Goal: Find specific page/section: Find specific page/section

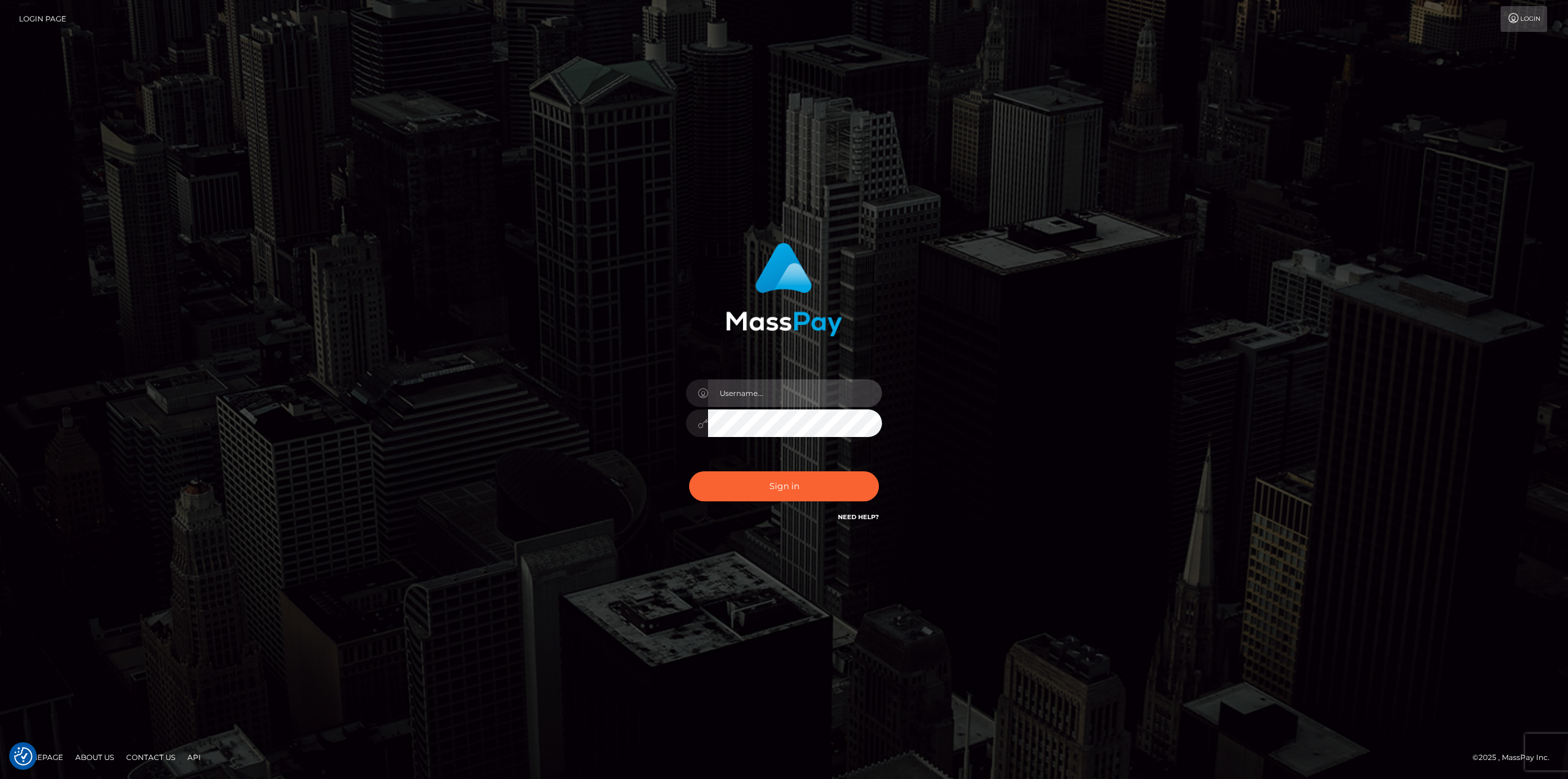
drag, startPoint x: 740, startPoint y: 392, endPoint x: 747, endPoint y: 406, distance: 15.7
click at [740, 392] on input "text" at bounding box center [795, 392] width 174 height 27
type input "Ahmed"
click at [689, 471] on button "Sign in" at bounding box center [784, 486] width 190 height 30
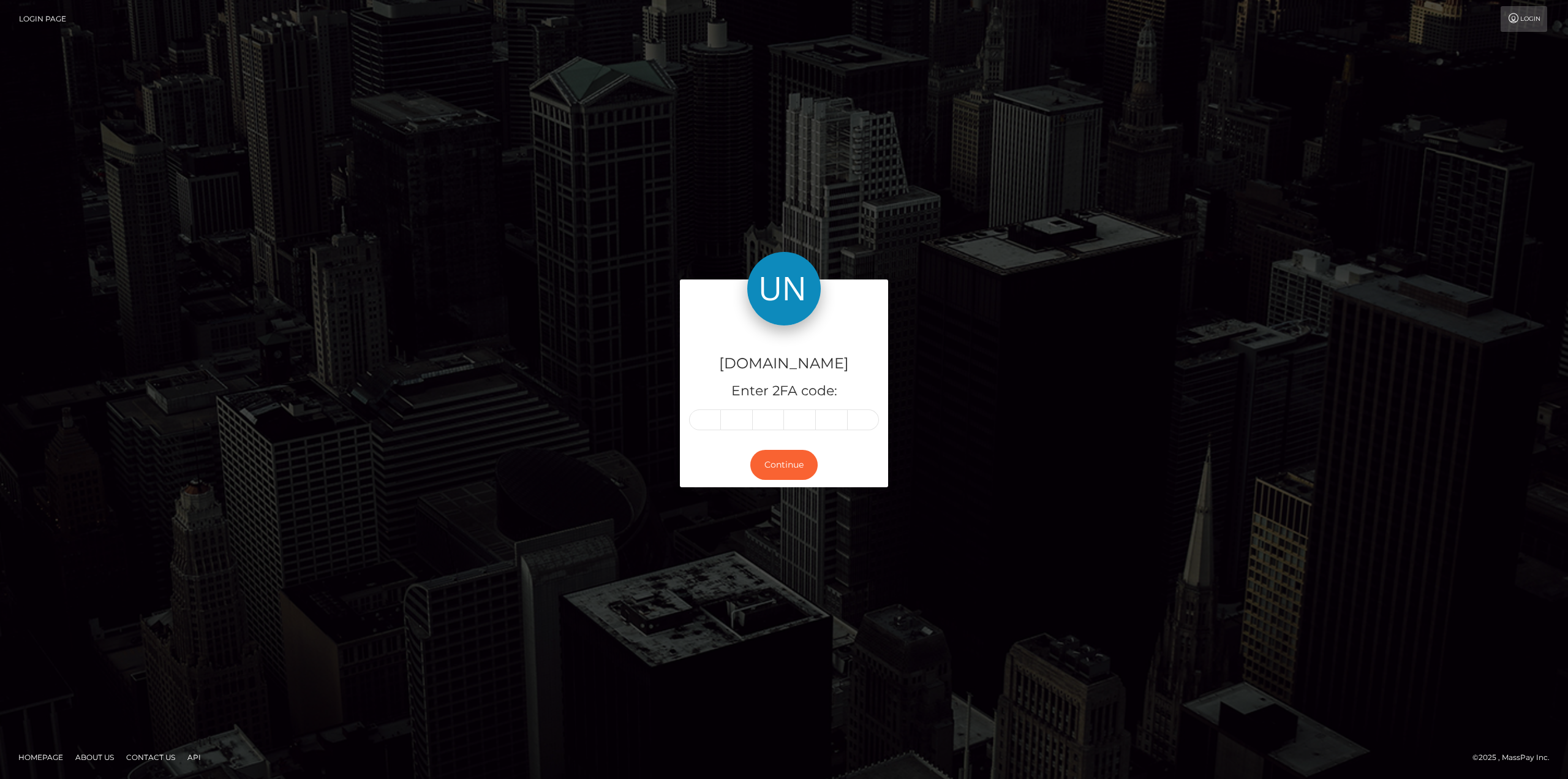
click at [705, 413] on input "text" at bounding box center [705, 420] width 32 height 21
type input "4"
type input "3"
type input "6"
type input "8"
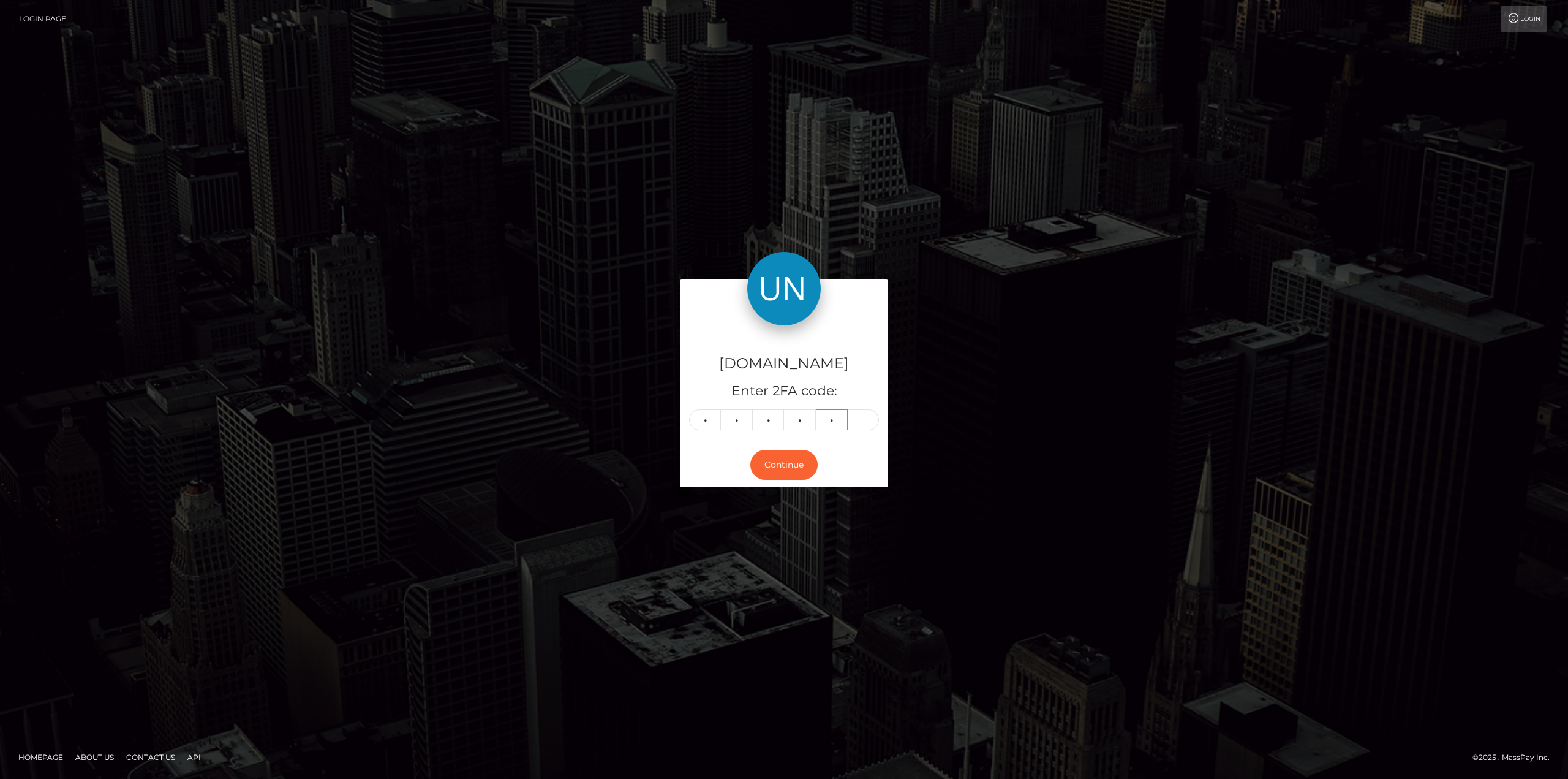
type input "9"
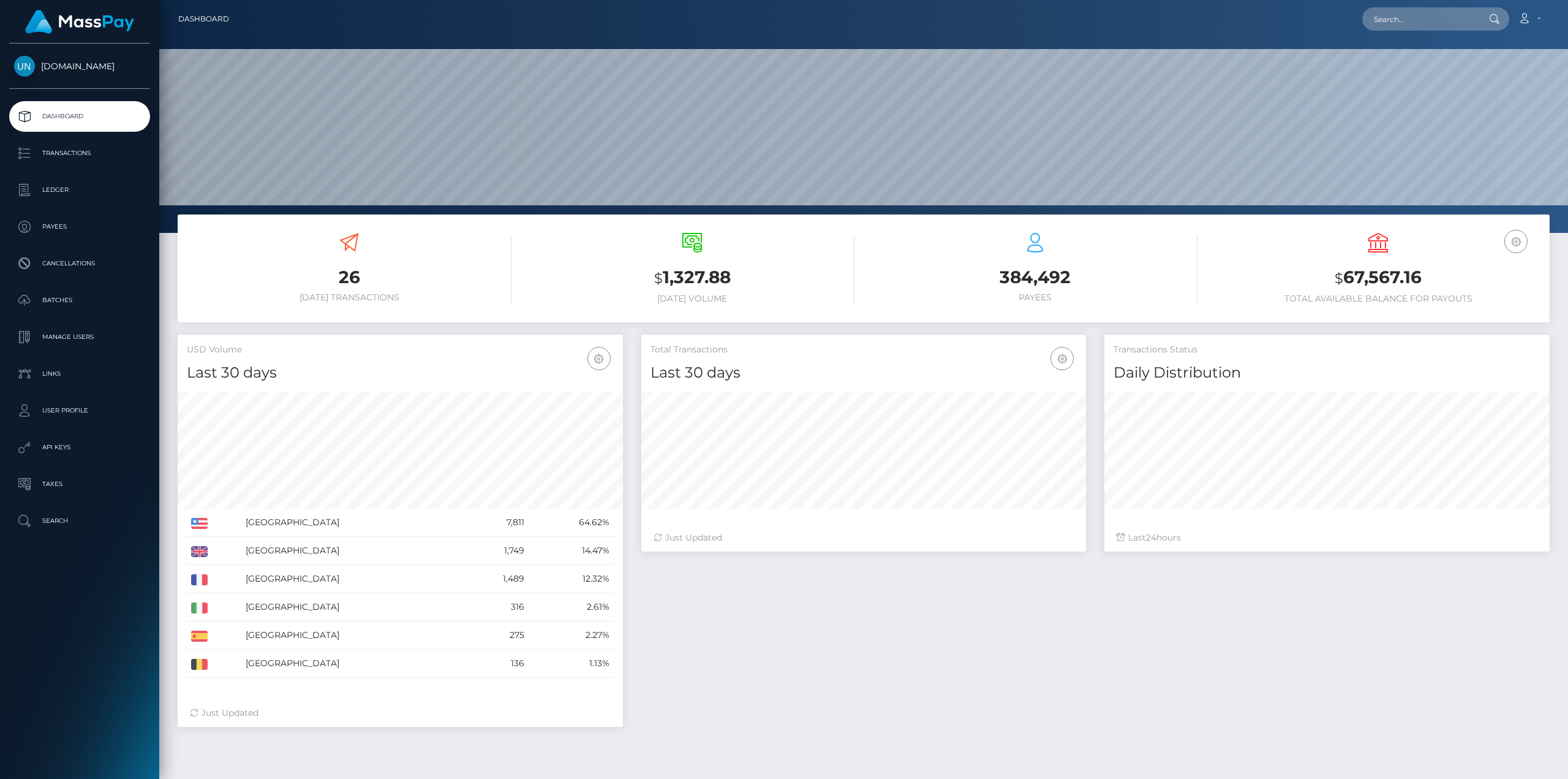
scroll to position [217, 445]
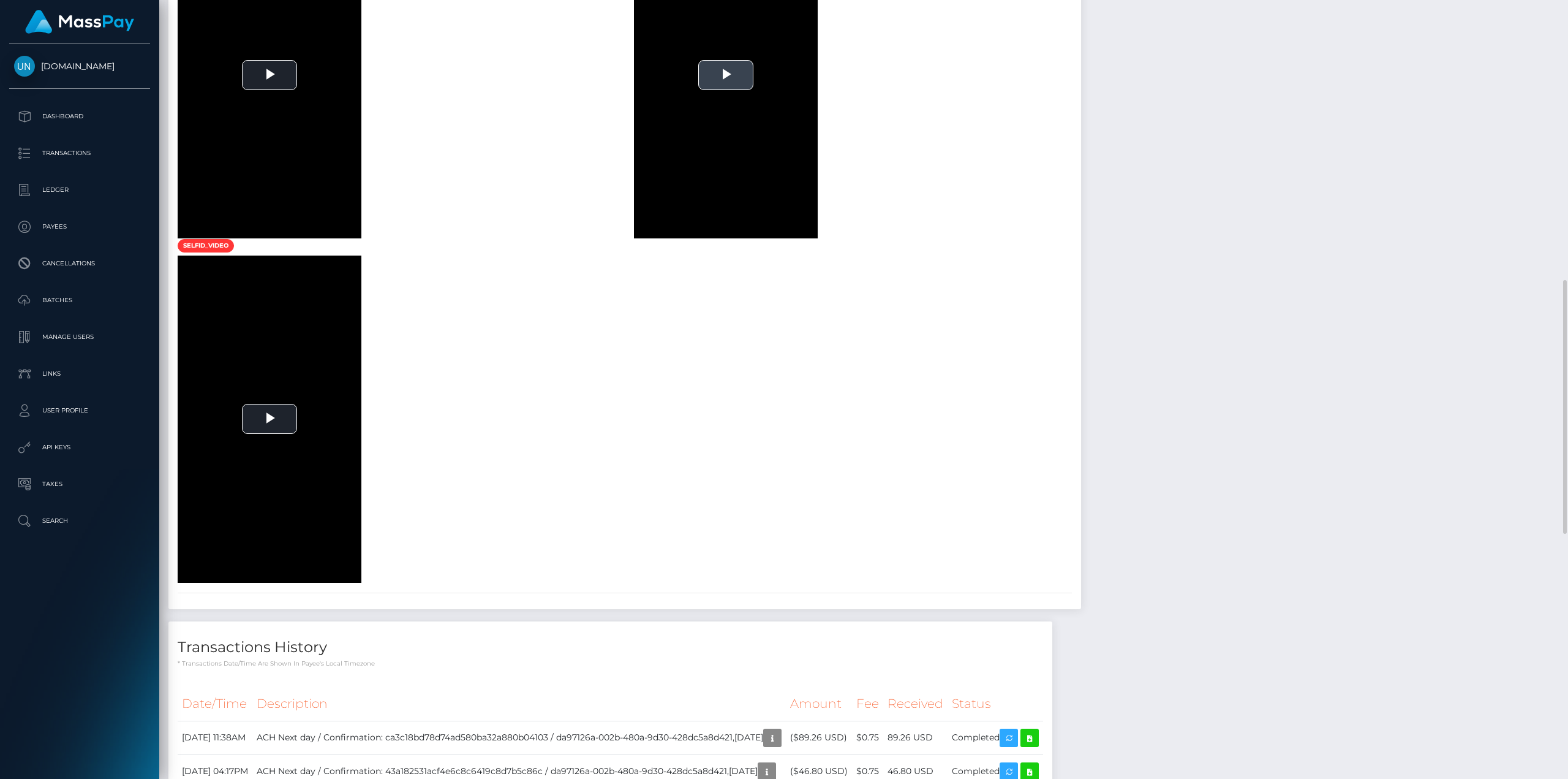
scroll to position [1164, 0]
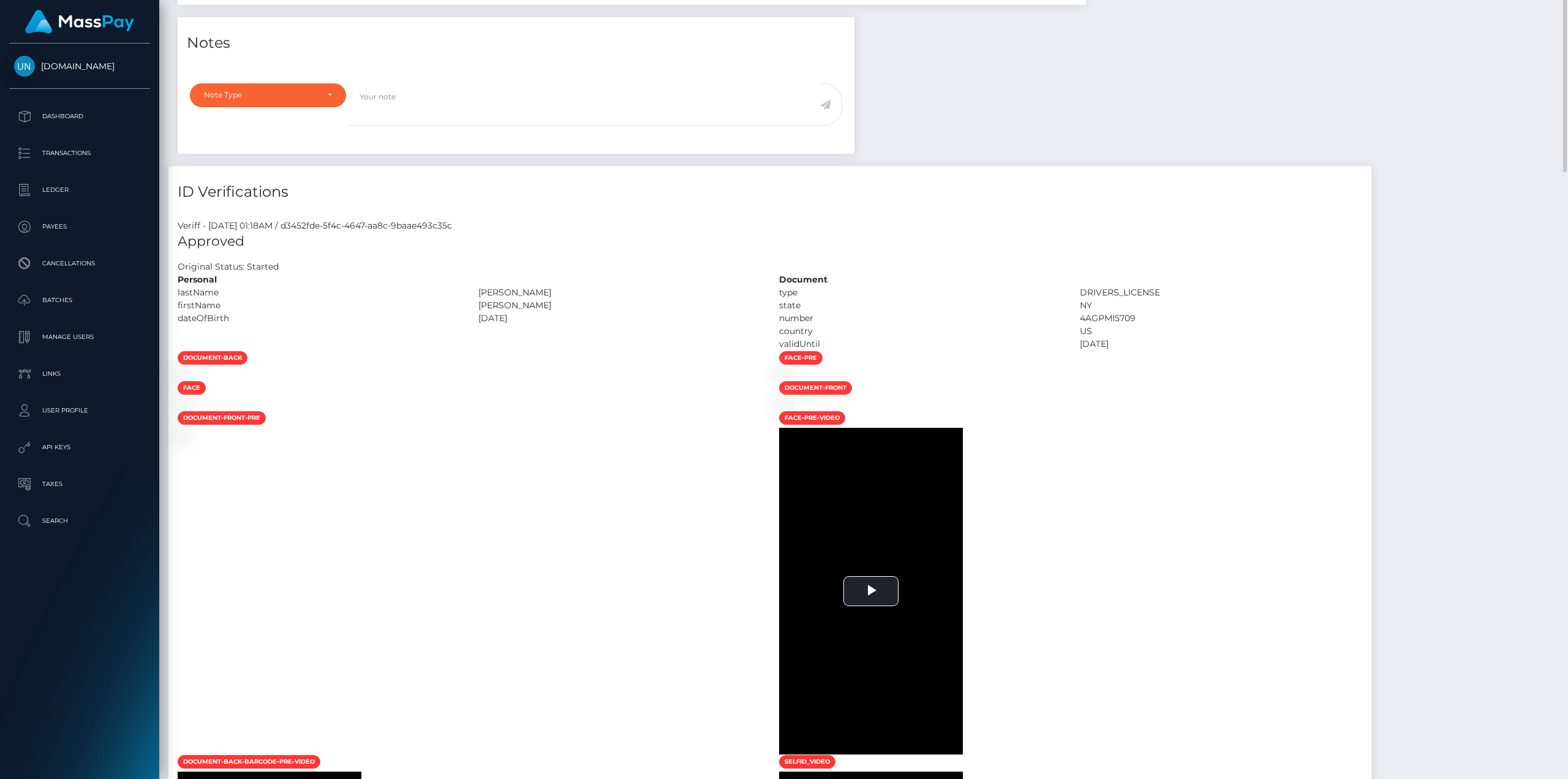
scroll to position [429, 0]
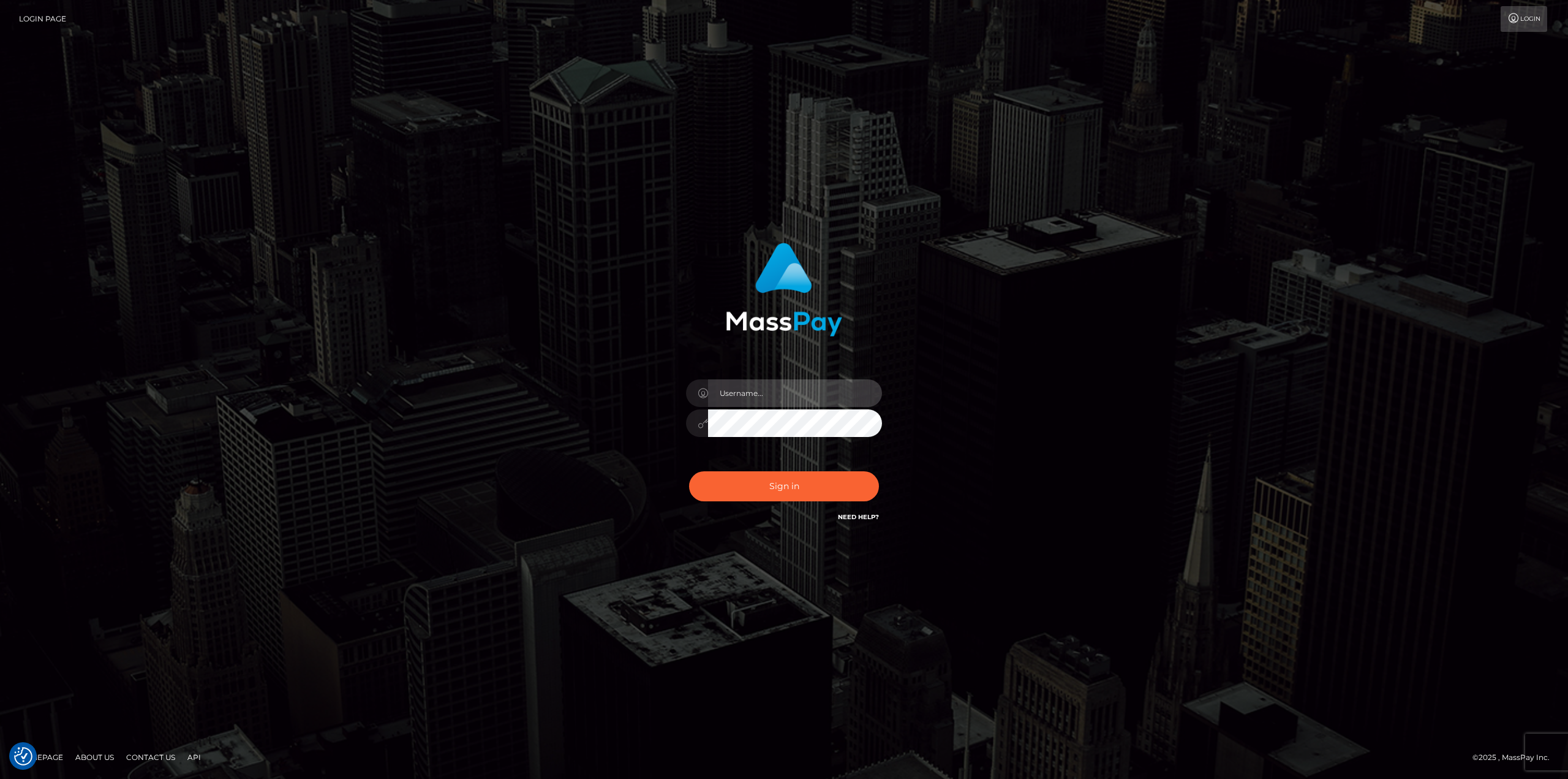
click at [807, 396] on input "text" at bounding box center [795, 392] width 174 height 27
type input "Ahmed"
click at [689, 471] on button "Sign in" at bounding box center [784, 486] width 190 height 30
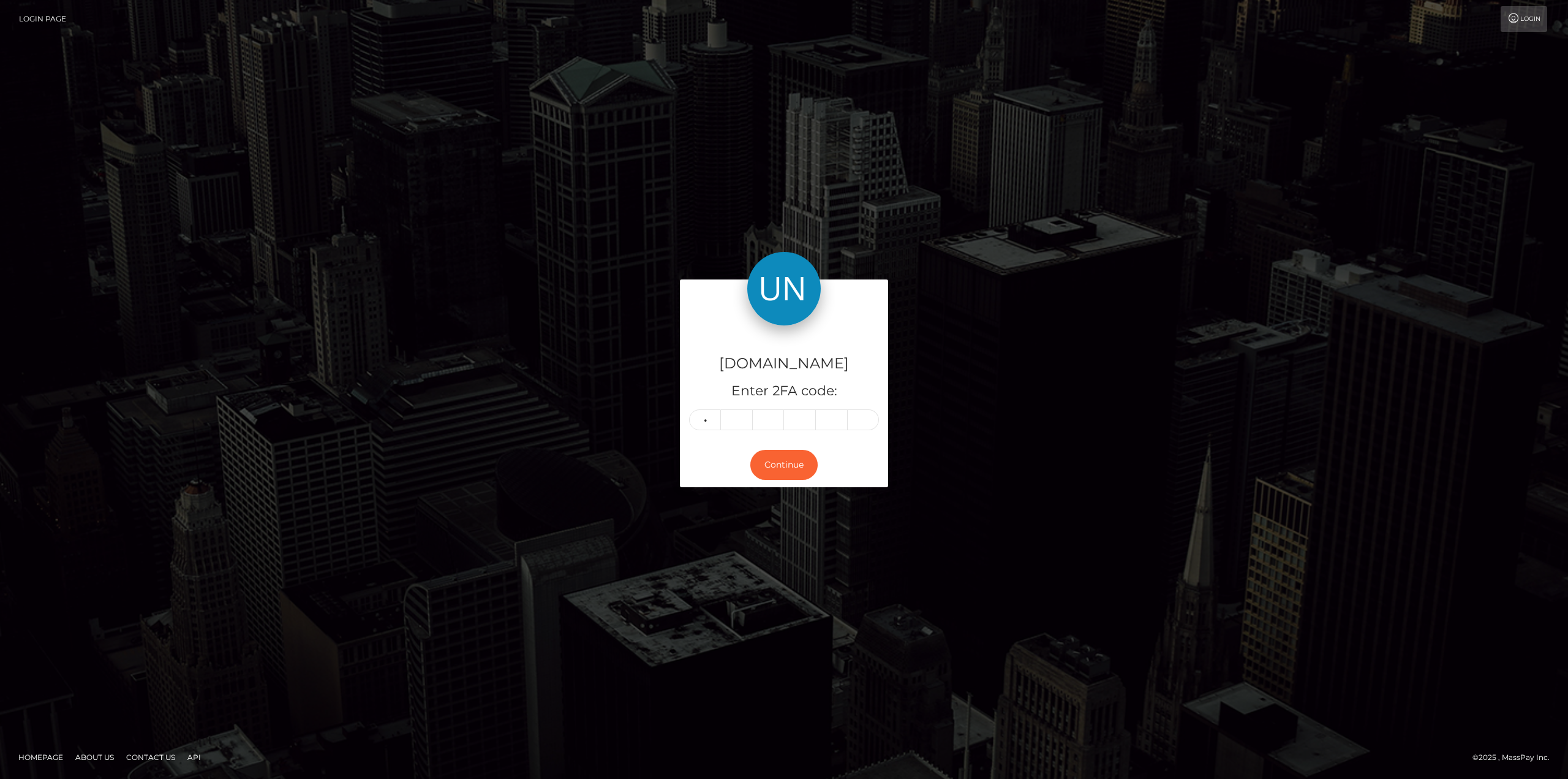
type input "1"
type input "3"
type input "2"
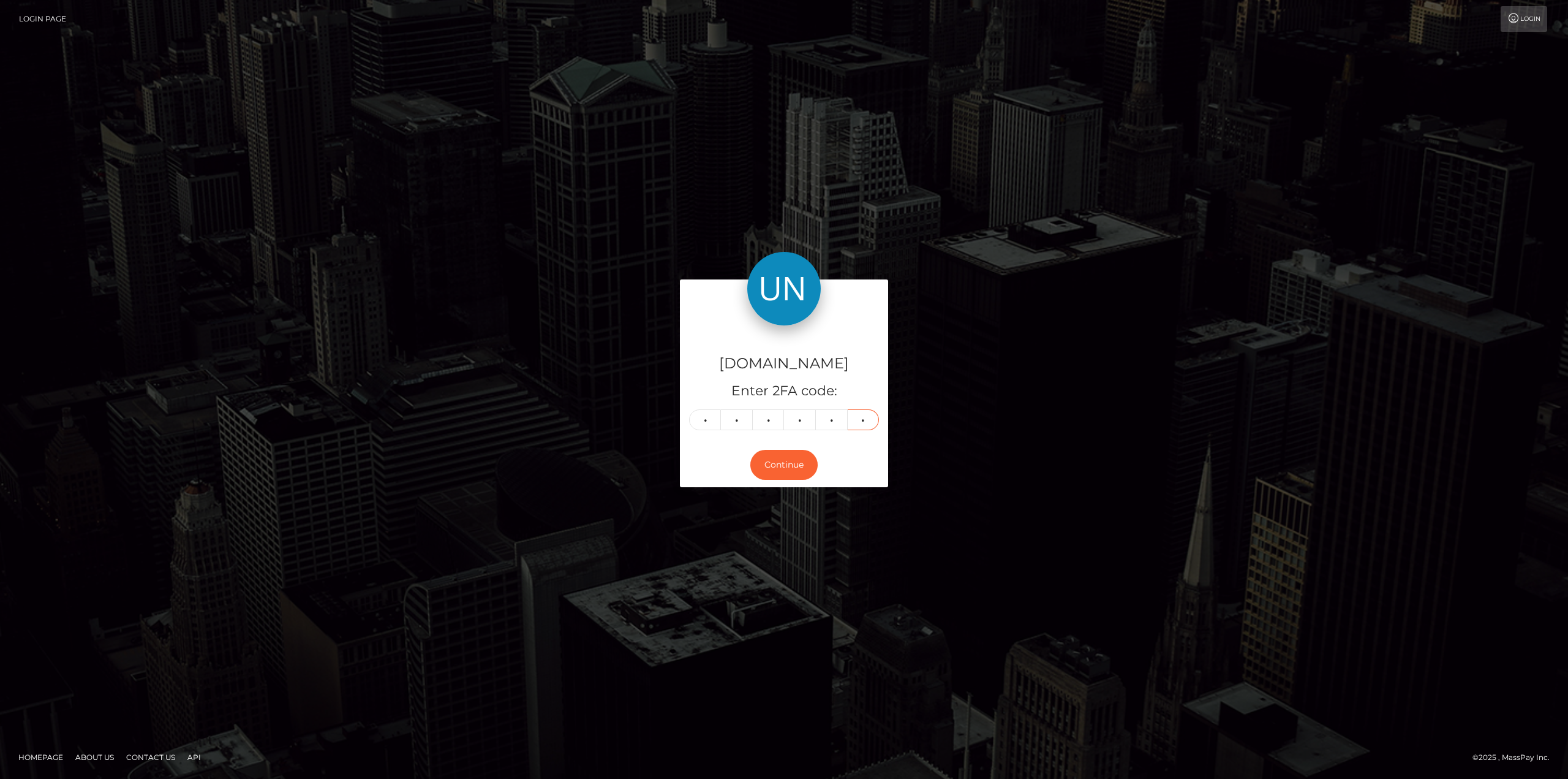
type input "2"
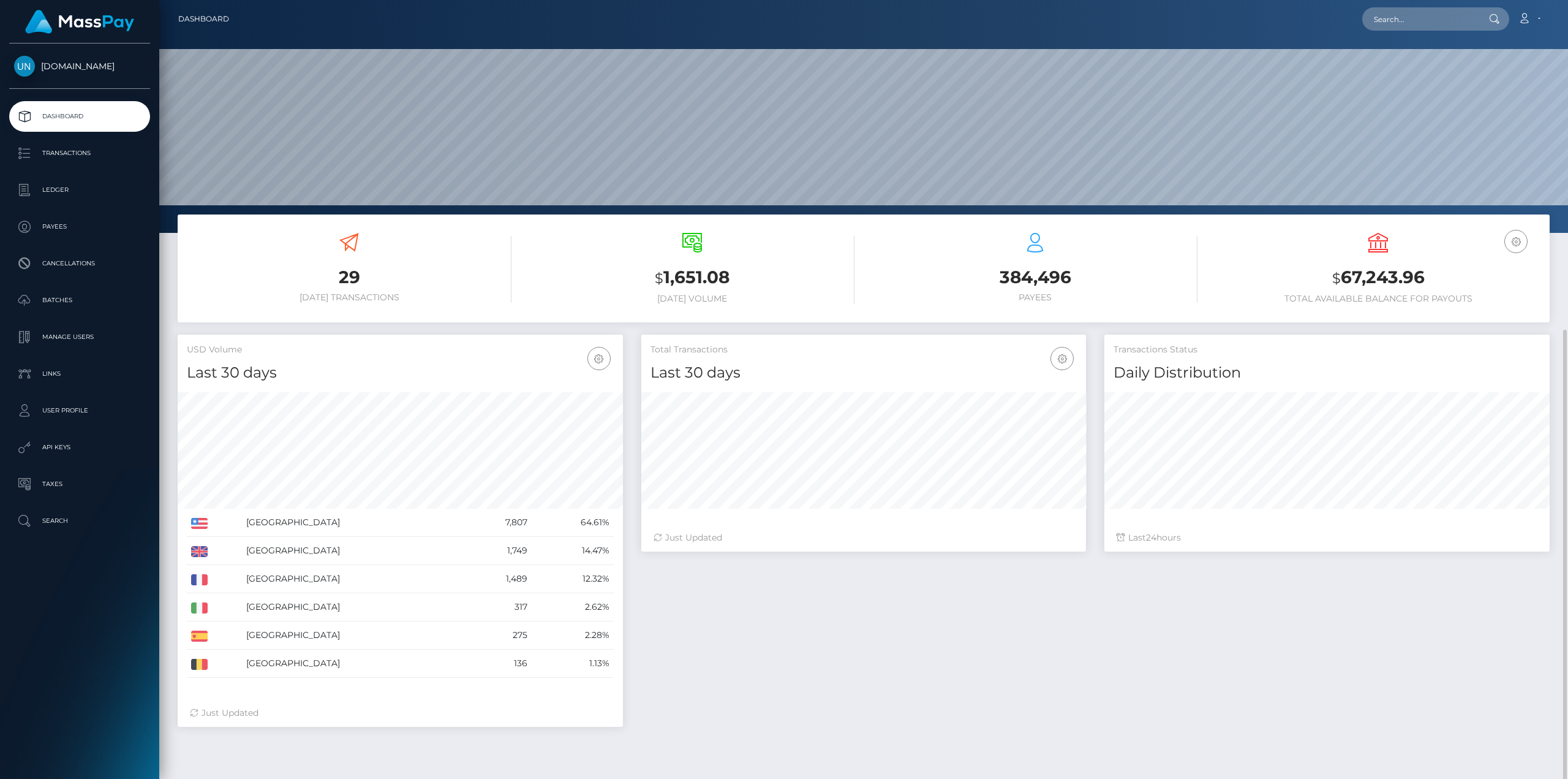
scroll to position [182, 0]
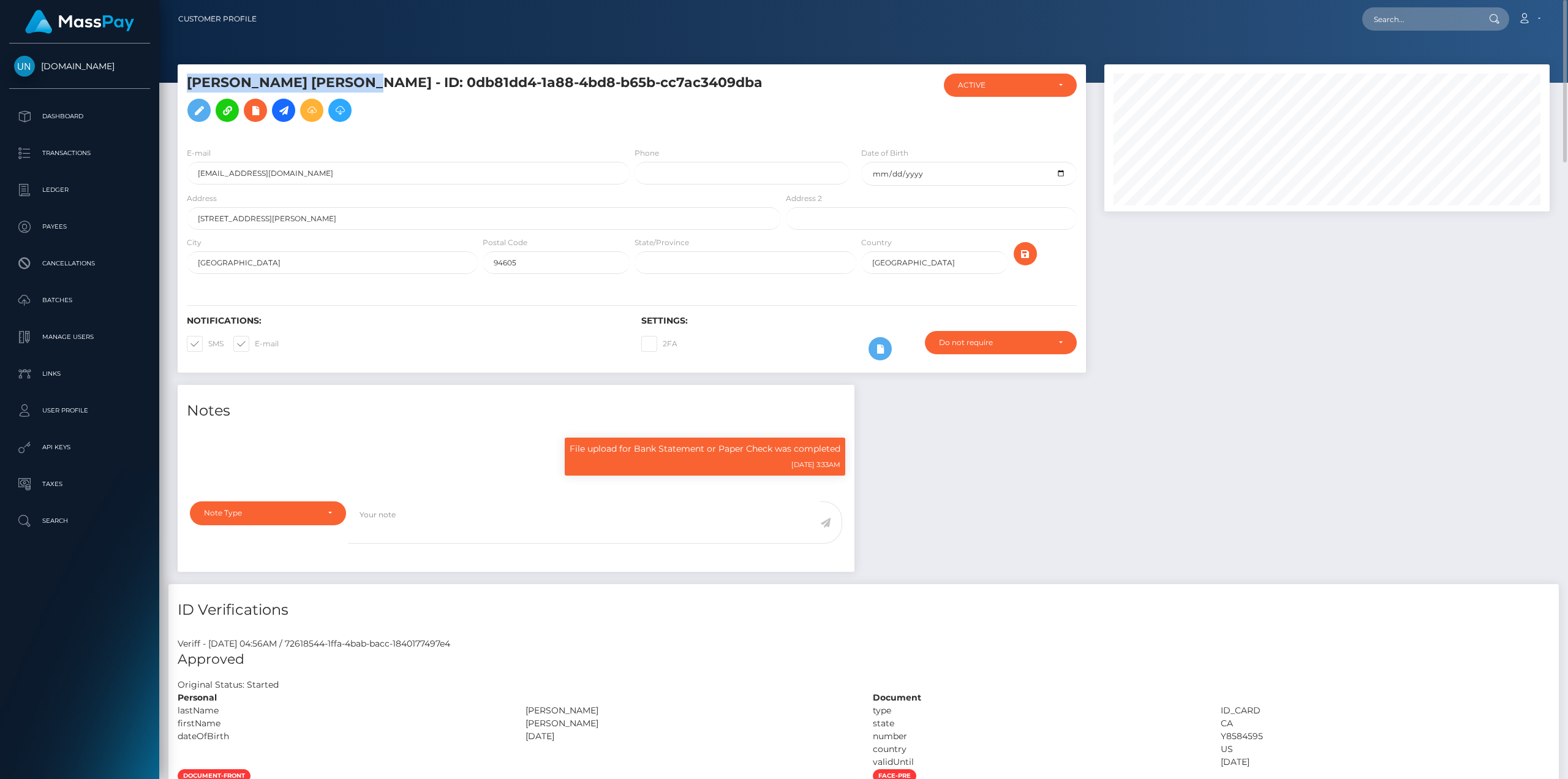
drag, startPoint x: 374, startPoint y: 85, endPoint x: 213, endPoint y: 89, distance: 161.0
click at [182, 105] on div "[PERSON_NAME] [PERSON_NAME] - ID: 0db81dd4-1a88-4bd8-b65b-cc7ac3409dba" at bounding box center [480, 105] width 606 height 64
copy h5 "[PERSON_NAME] [PERSON_NAME]"
drag, startPoint x: 0, startPoint y: 0, endPoint x: 1397, endPoint y: 16, distance: 1397.1
click at [1397, 15] on input "text" at bounding box center [1420, 19] width 115 height 23
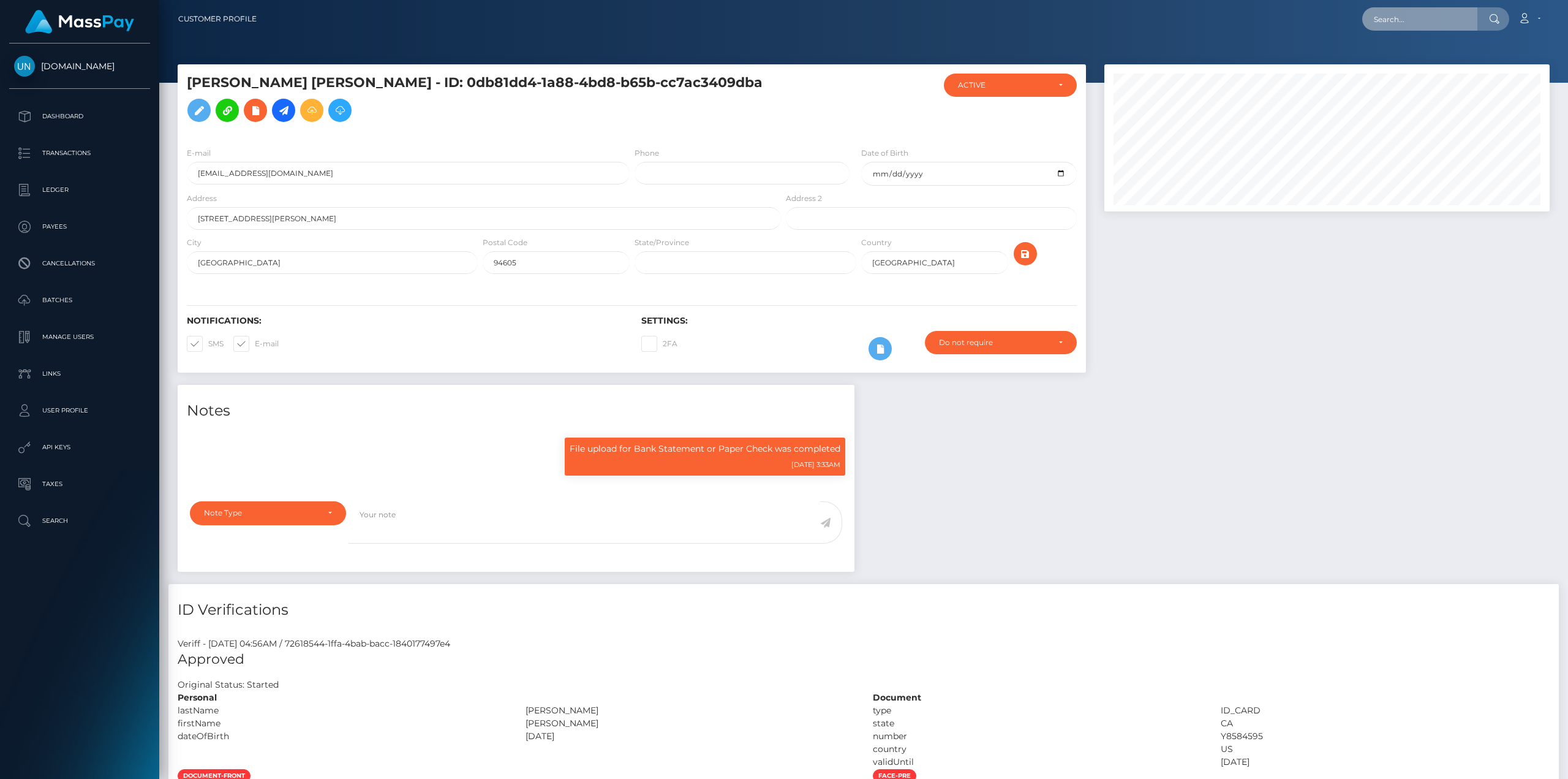
scroll to position [147, 445]
paste input "[PERSON_NAME]"
click at [1493, 20] on icon at bounding box center [1494, 19] width 10 height 10
click at [1430, 17] on input "[PERSON_NAME]" at bounding box center [1420, 19] width 115 height 23
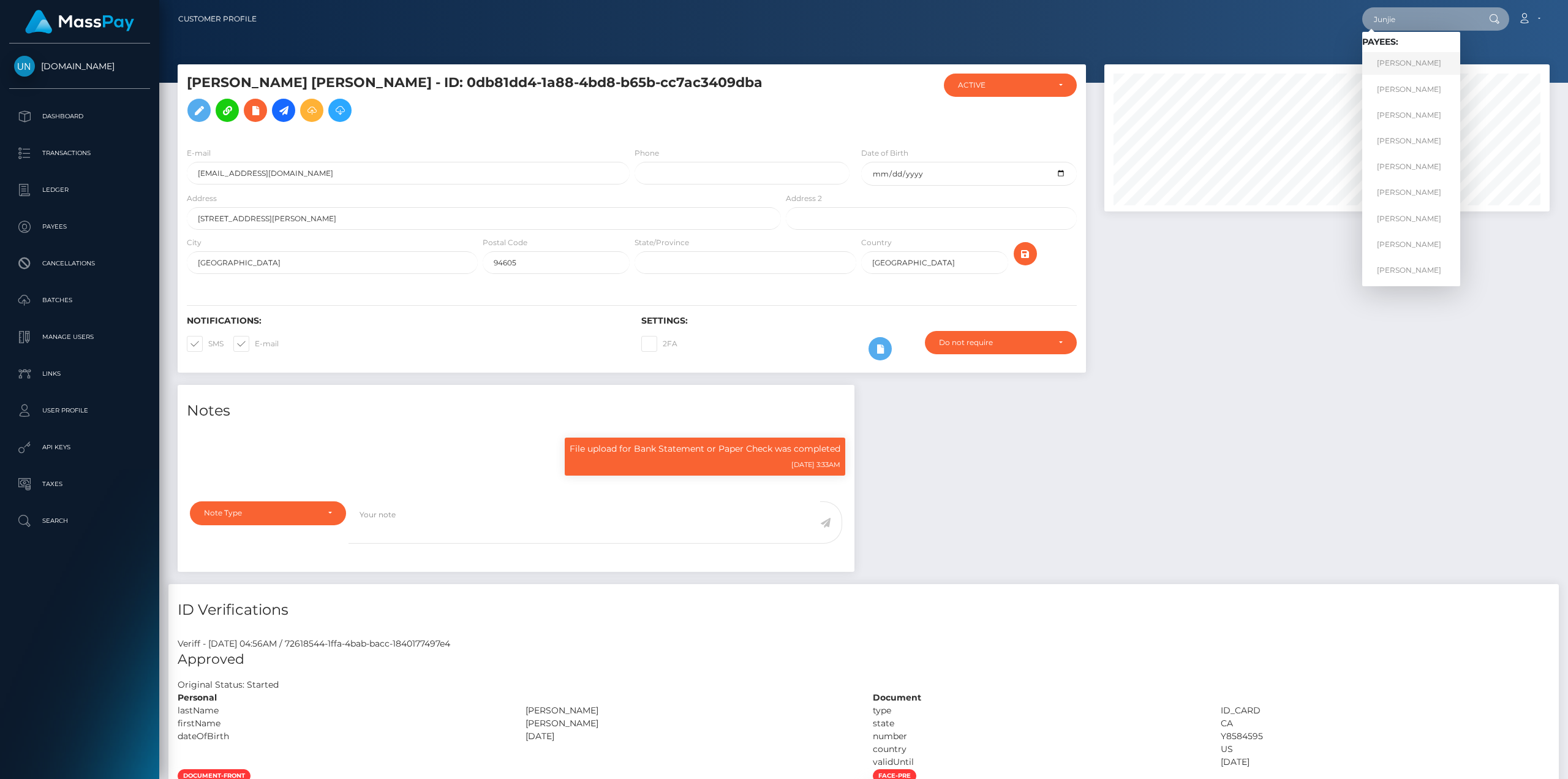
type input "Junjie"
click at [1428, 73] on link "[PERSON_NAME]" at bounding box center [1411, 63] width 98 height 22
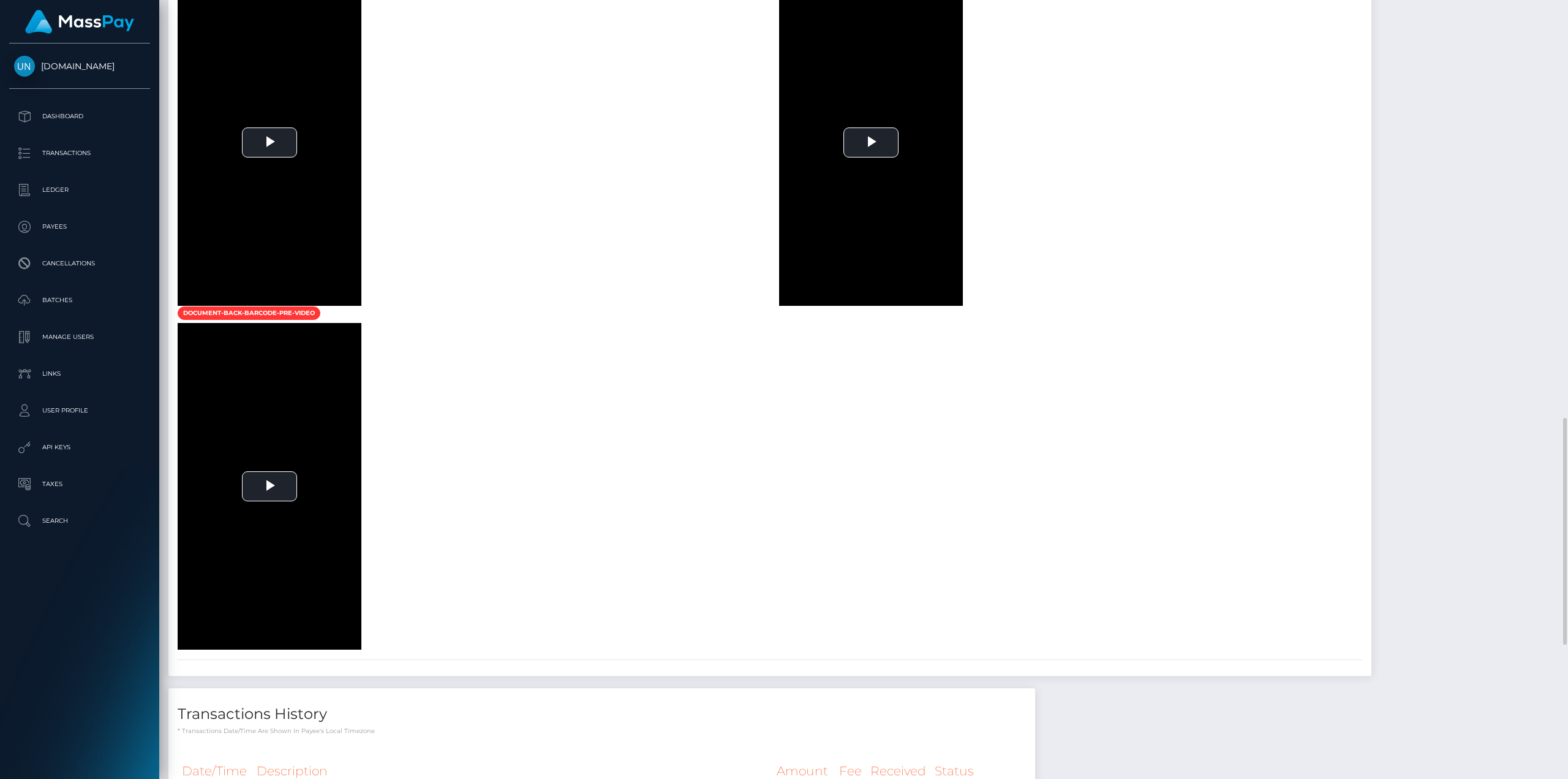
scroll to position [1409, 0]
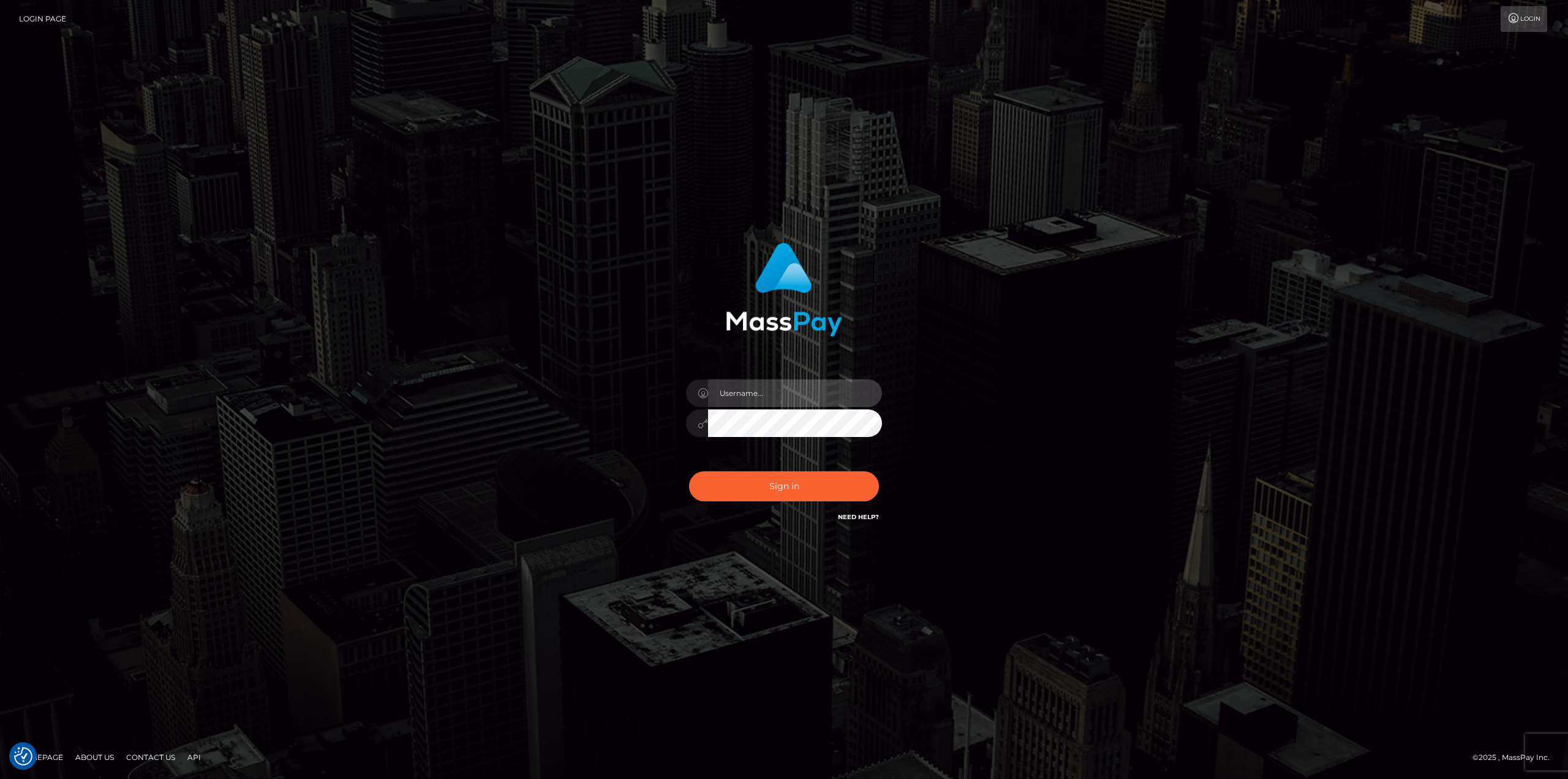
click at [766, 403] on input "text" at bounding box center [795, 392] width 174 height 27
type input "Ahmed"
click at [746, 484] on button "Sign in" at bounding box center [784, 486] width 190 height 30
click at [775, 394] on input "text" at bounding box center [795, 392] width 174 height 27
type input "[PERSON_NAME]"
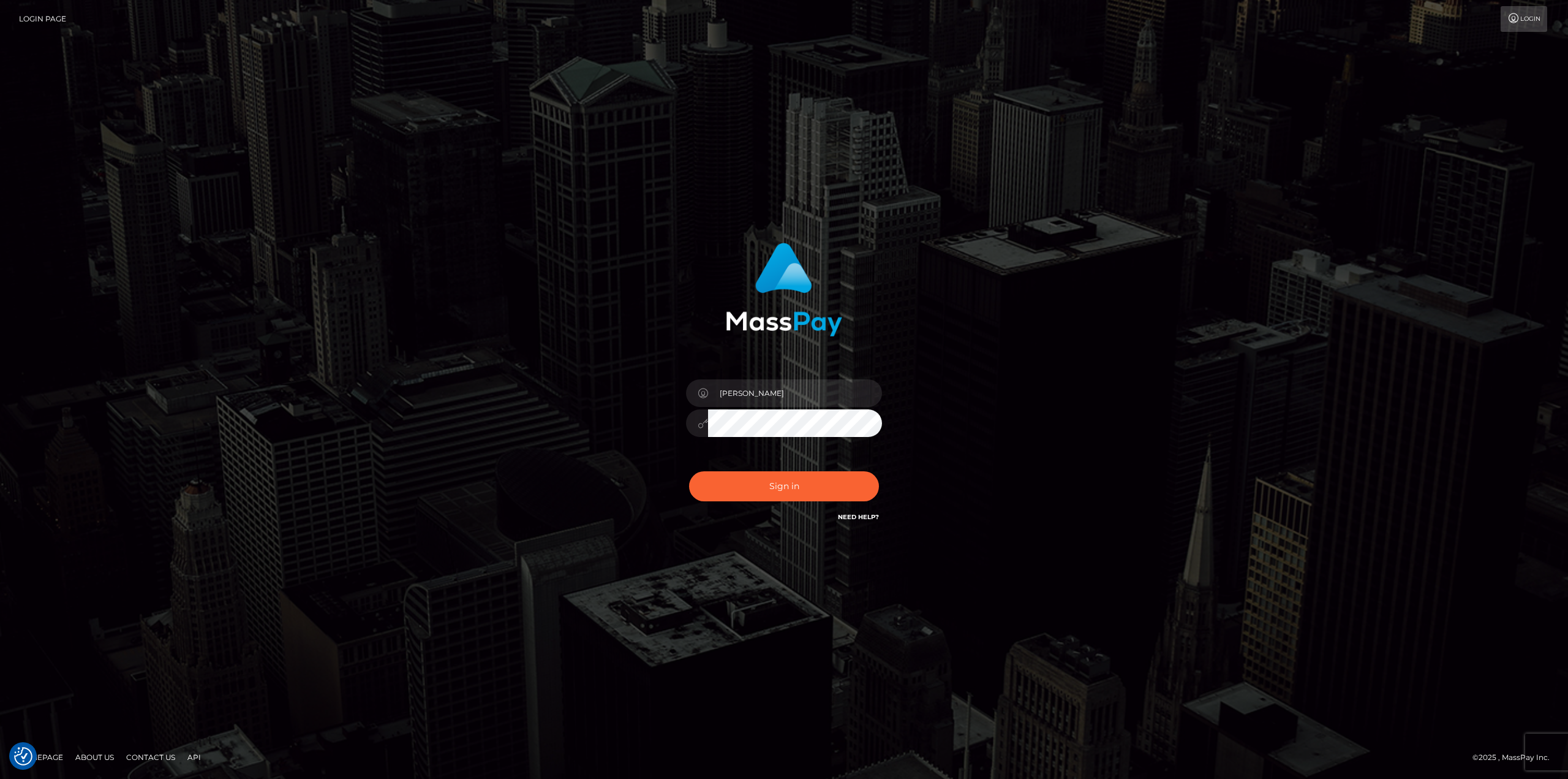
click at [689, 471] on button "Sign in" at bounding box center [784, 486] width 190 height 30
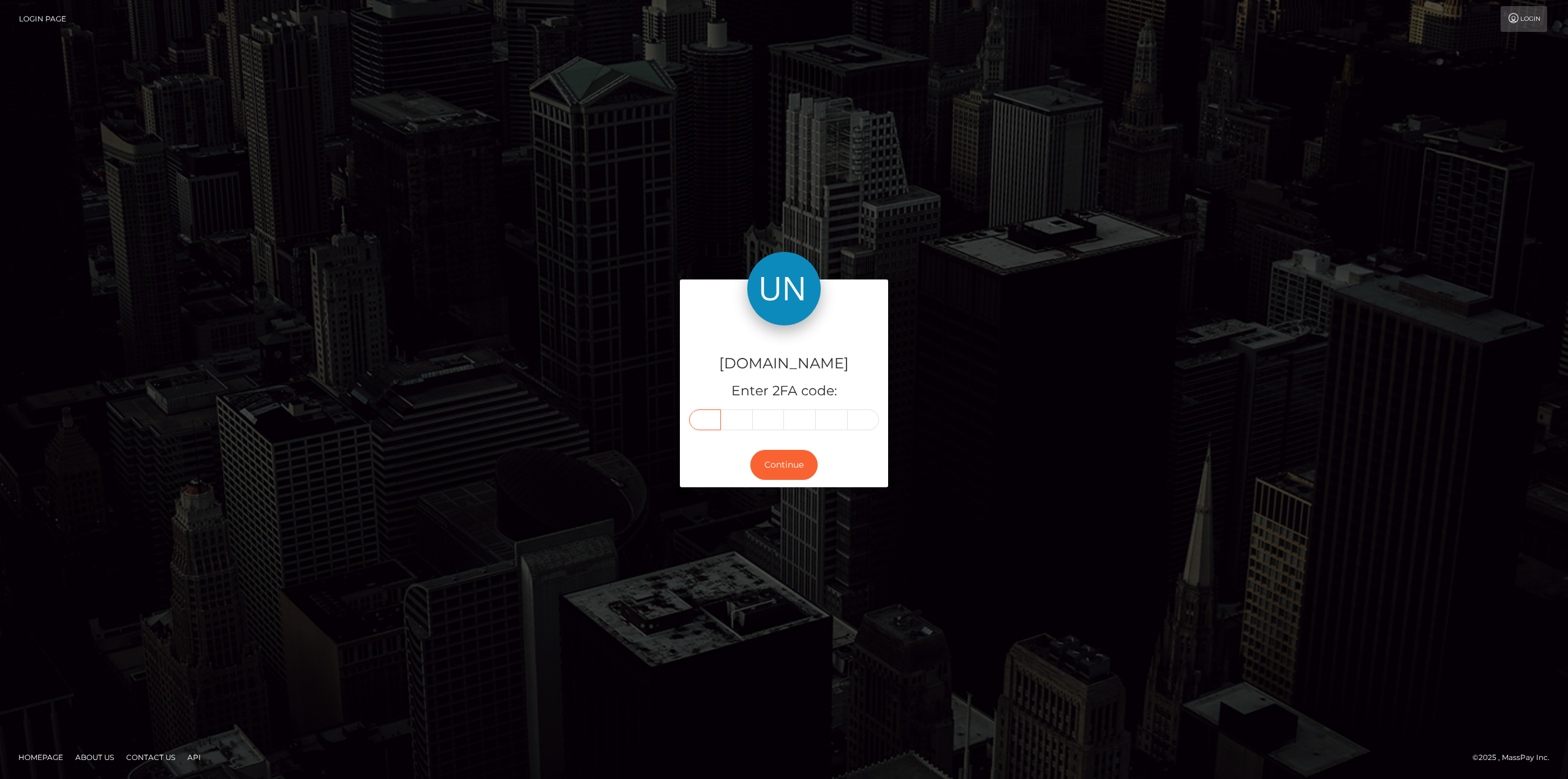
click at [696, 424] on input "text" at bounding box center [705, 420] width 32 height 21
type input "9"
type input "7"
type input "3"
type input "6"
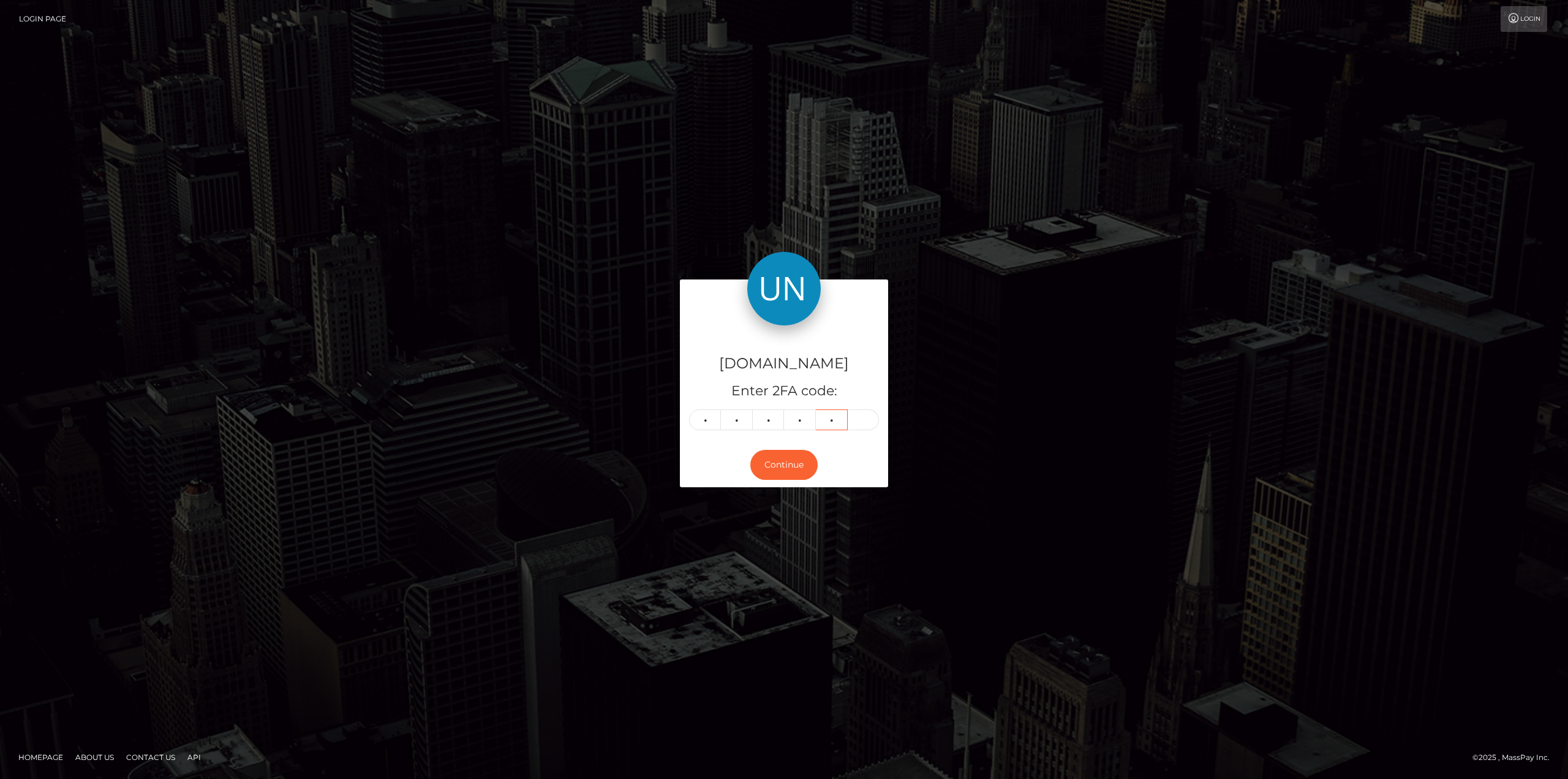
type input "3"
type input "5"
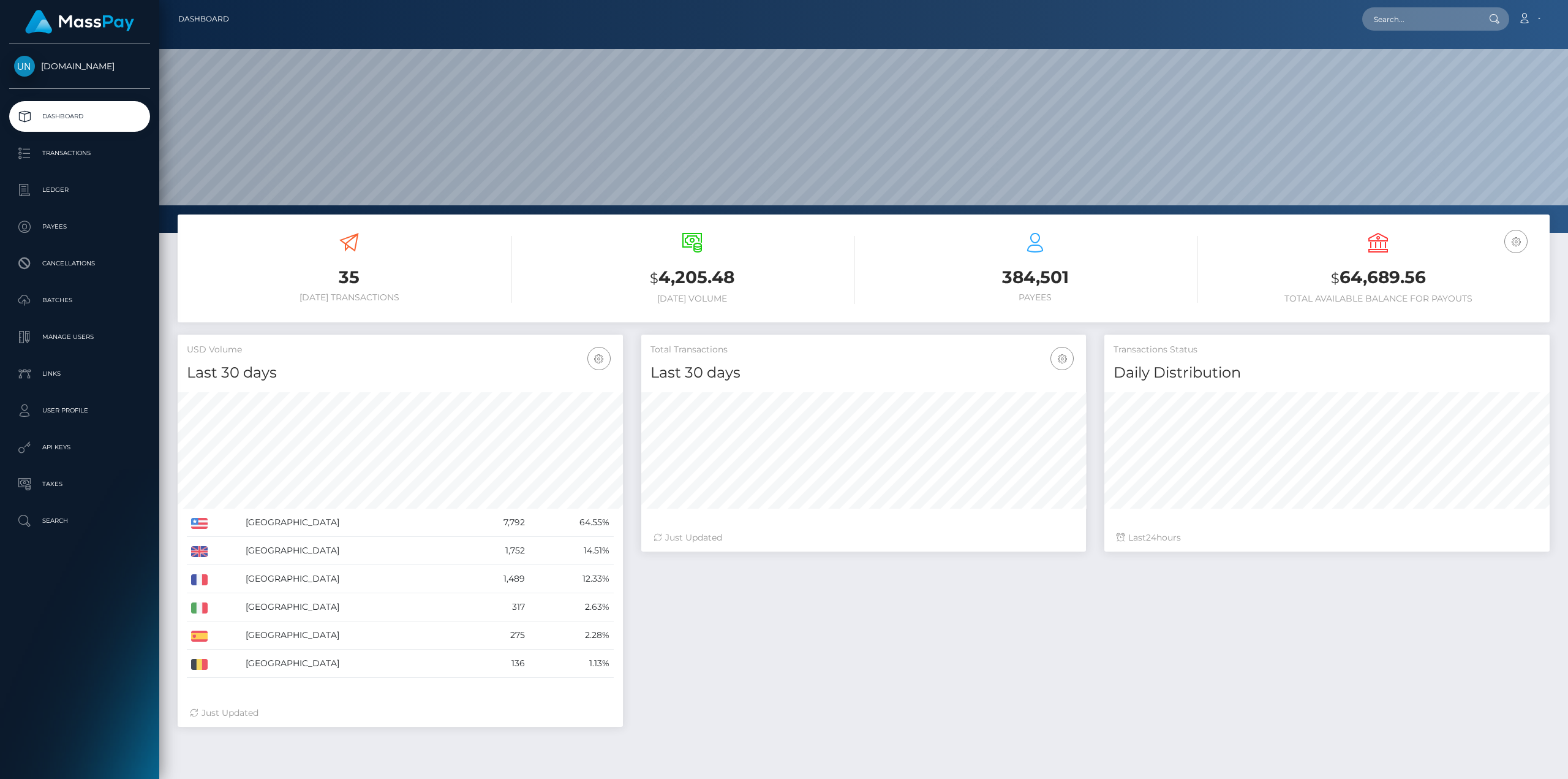
scroll to position [217, 445]
drag, startPoint x: 1453, startPoint y: 32, endPoint x: 1438, endPoint y: 16, distance: 21.9
click at [1451, 31] on nav "Dashboard Loading... Loading... Account Edit Profile" at bounding box center [863, 19] width 1409 height 38
click at [1438, 15] on input "text" at bounding box center [1420, 19] width 115 height 23
paste input "[PERSON_NAME]"
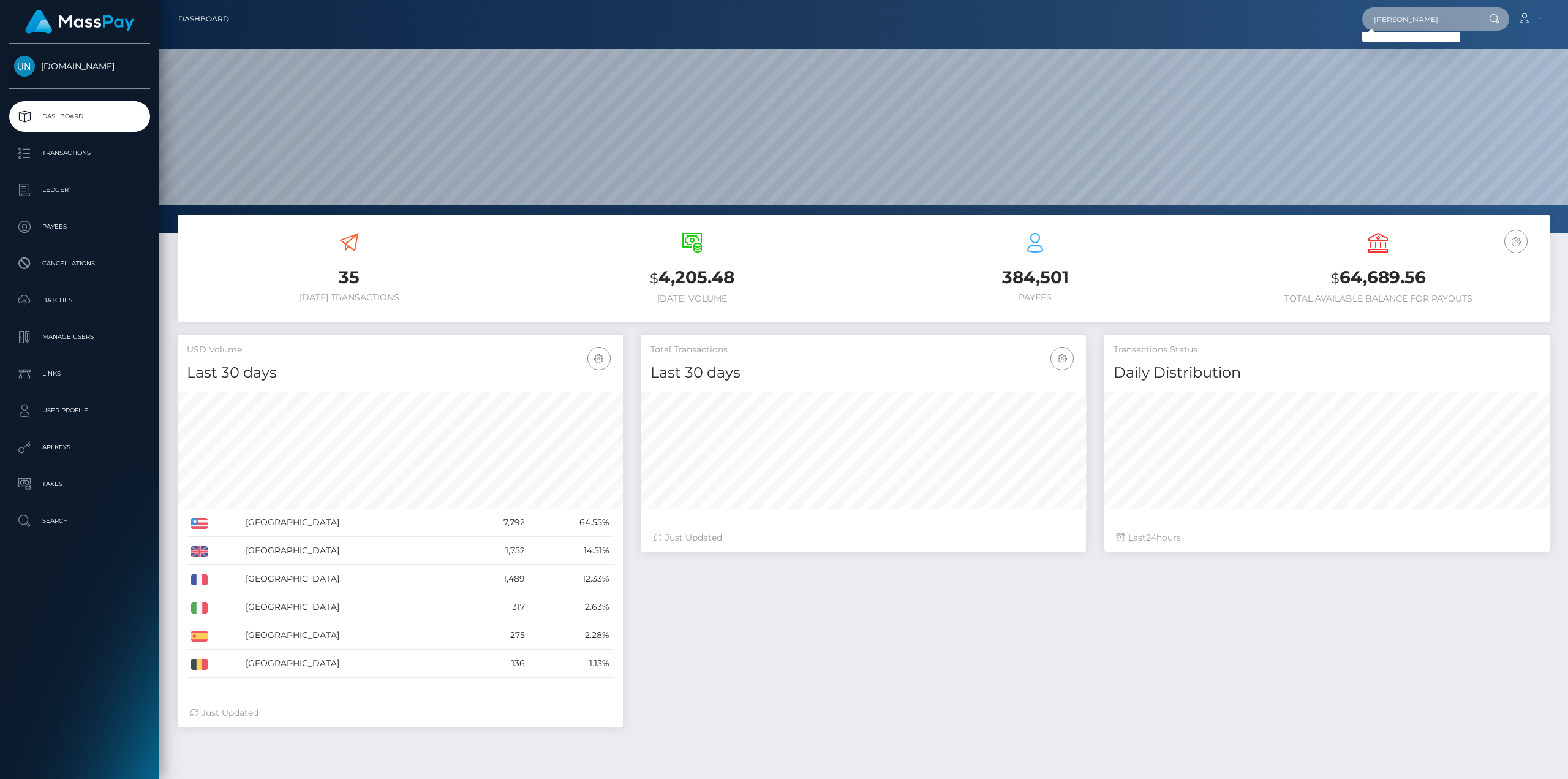
click at [1372, 22] on input "[PERSON_NAME]" at bounding box center [1420, 19] width 115 height 23
click at [1475, 1] on nav "Dashboard [PERSON_NAME] Loading... Loading... Account Logout" at bounding box center [863, 19] width 1409 height 38
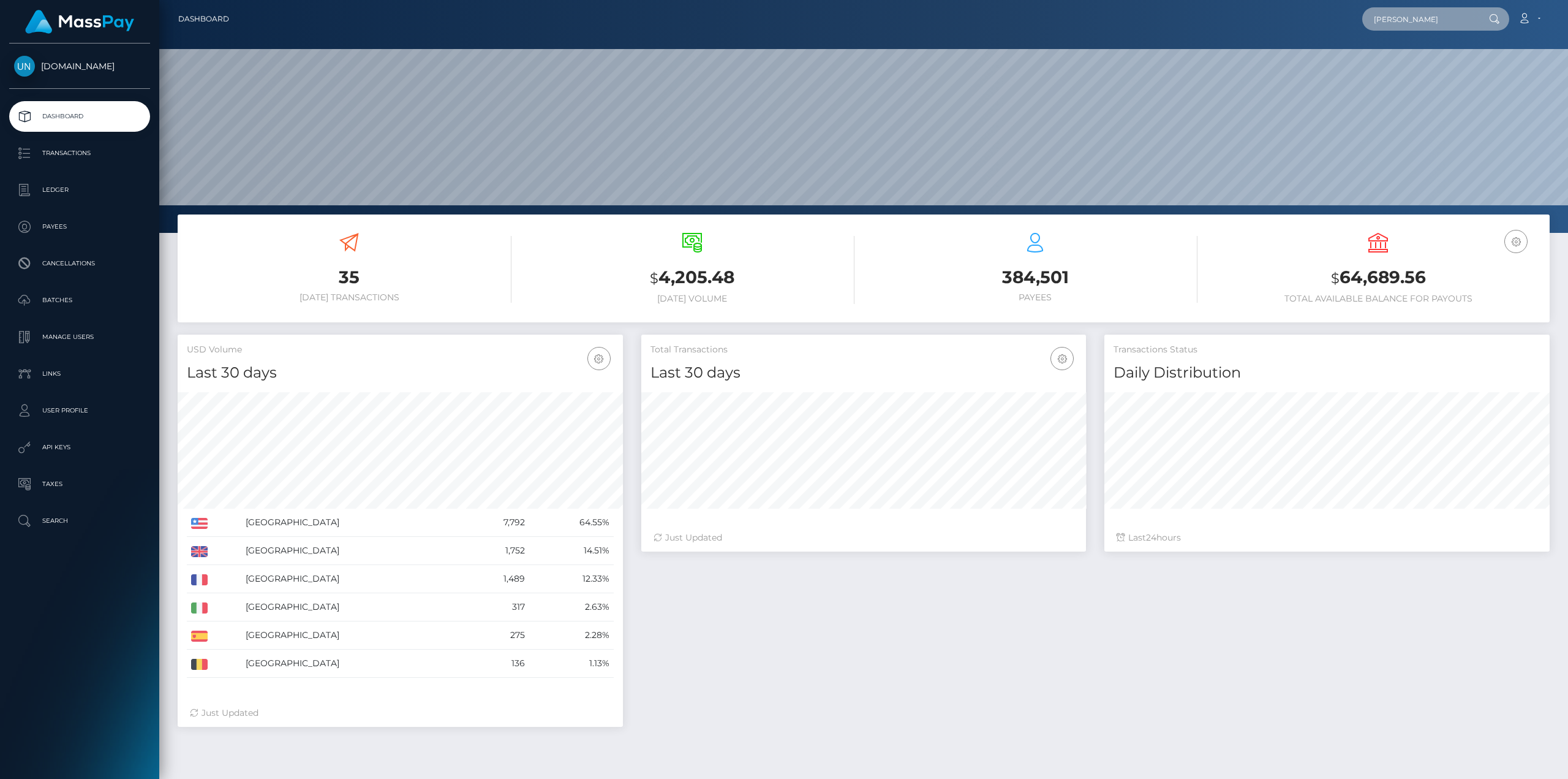
click at [1467, 19] on input "[PERSON_NAME]" at bounding box center [1420, 19] width 115 height 23
click at [1381, 24] on input "[PERSON_NAME]" at bounding box center [1420, 19] width 115 height 23
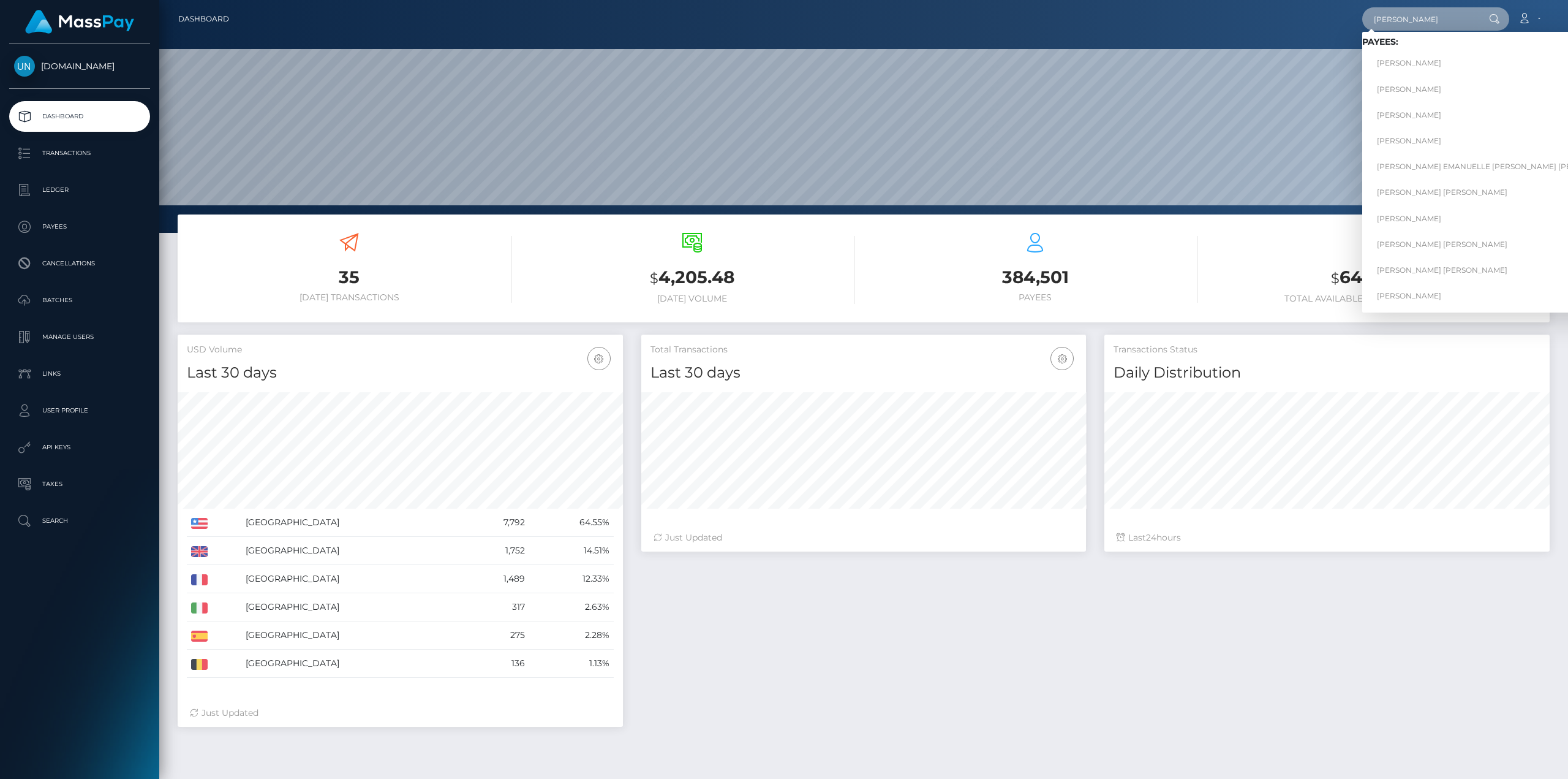
type input "YAMIL"
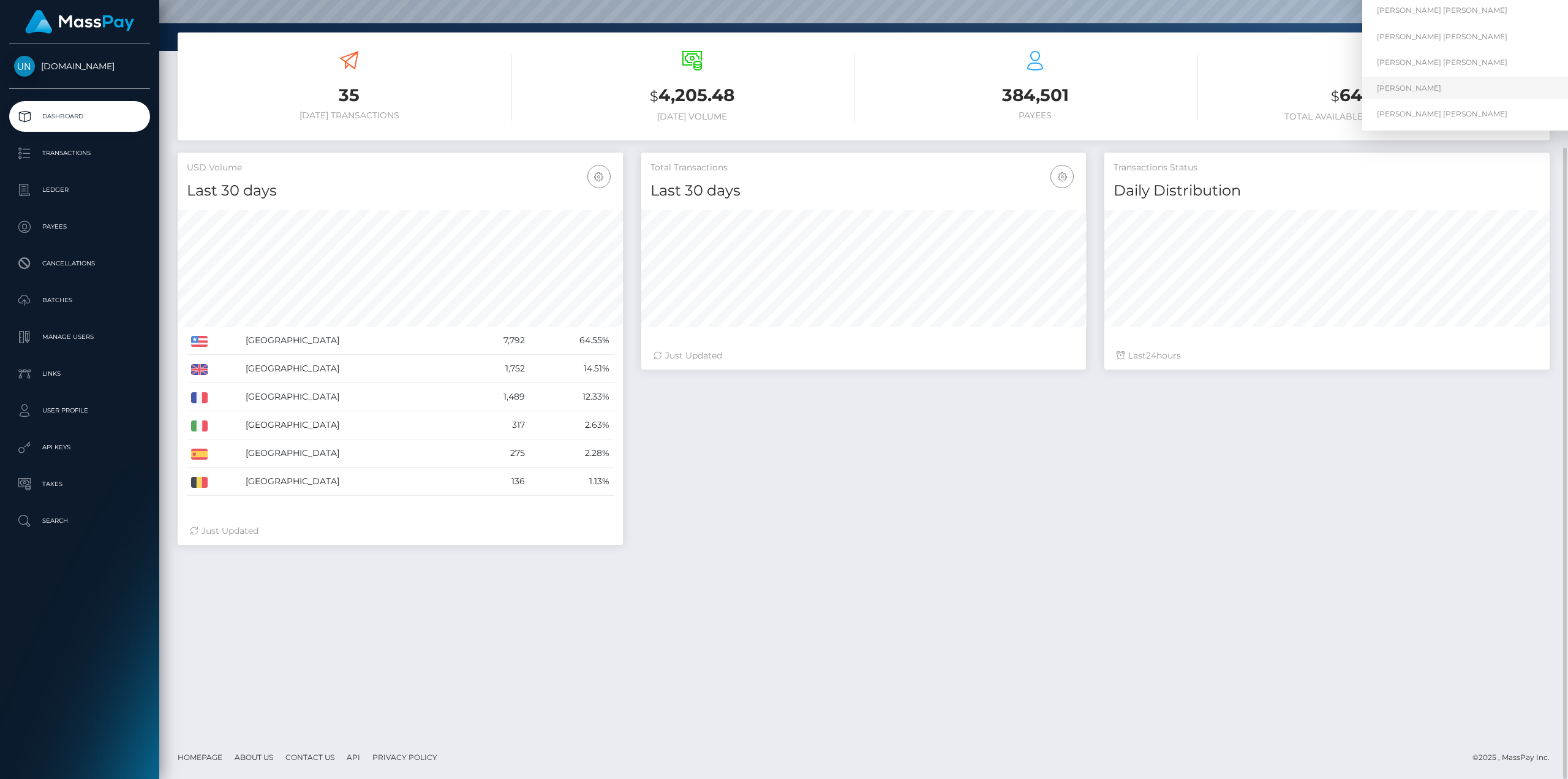
scroll to position [0, 0]
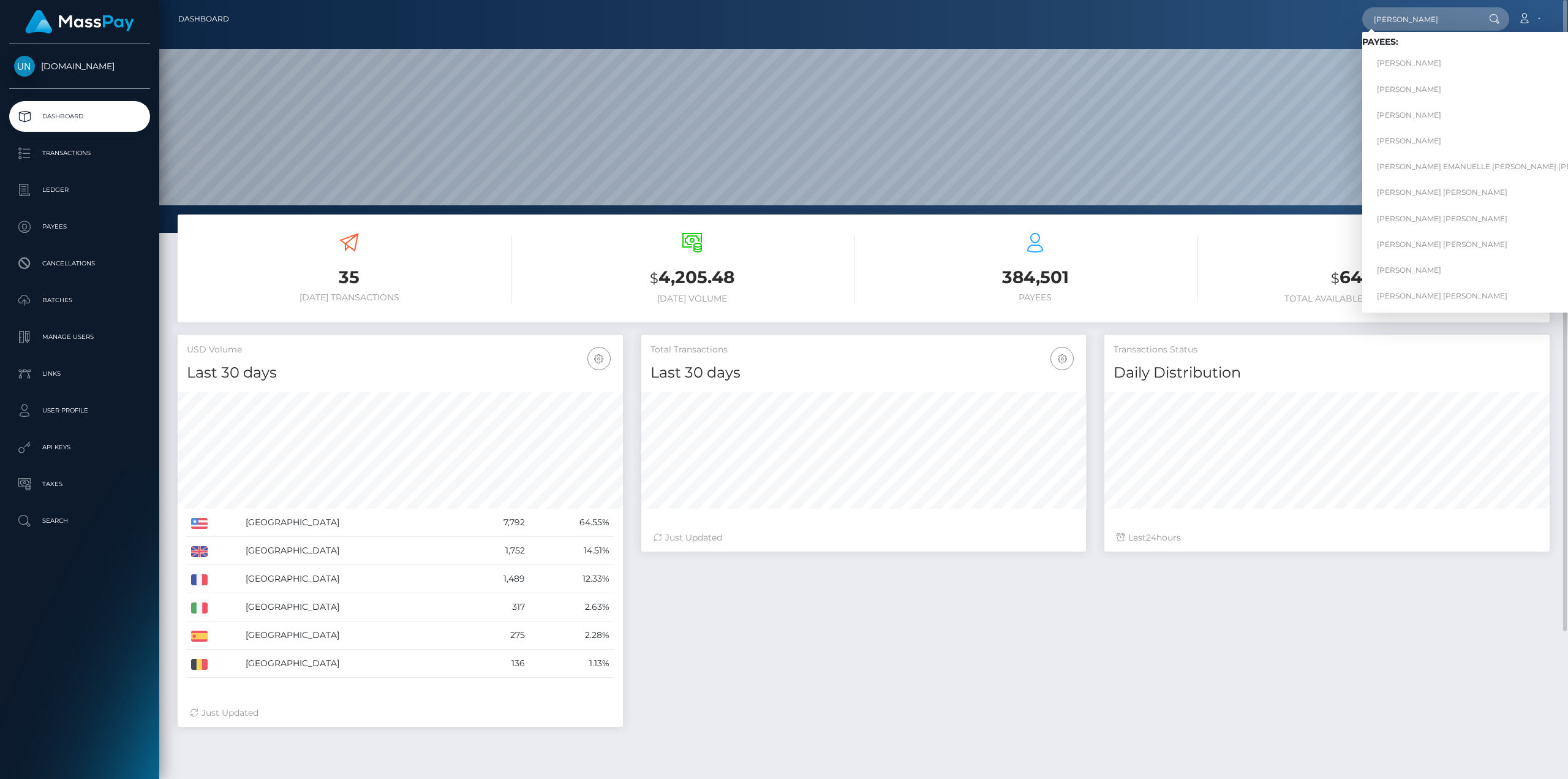
click at [1493, 20] on icon at bounding box center [1494, 19] width 10 height 10
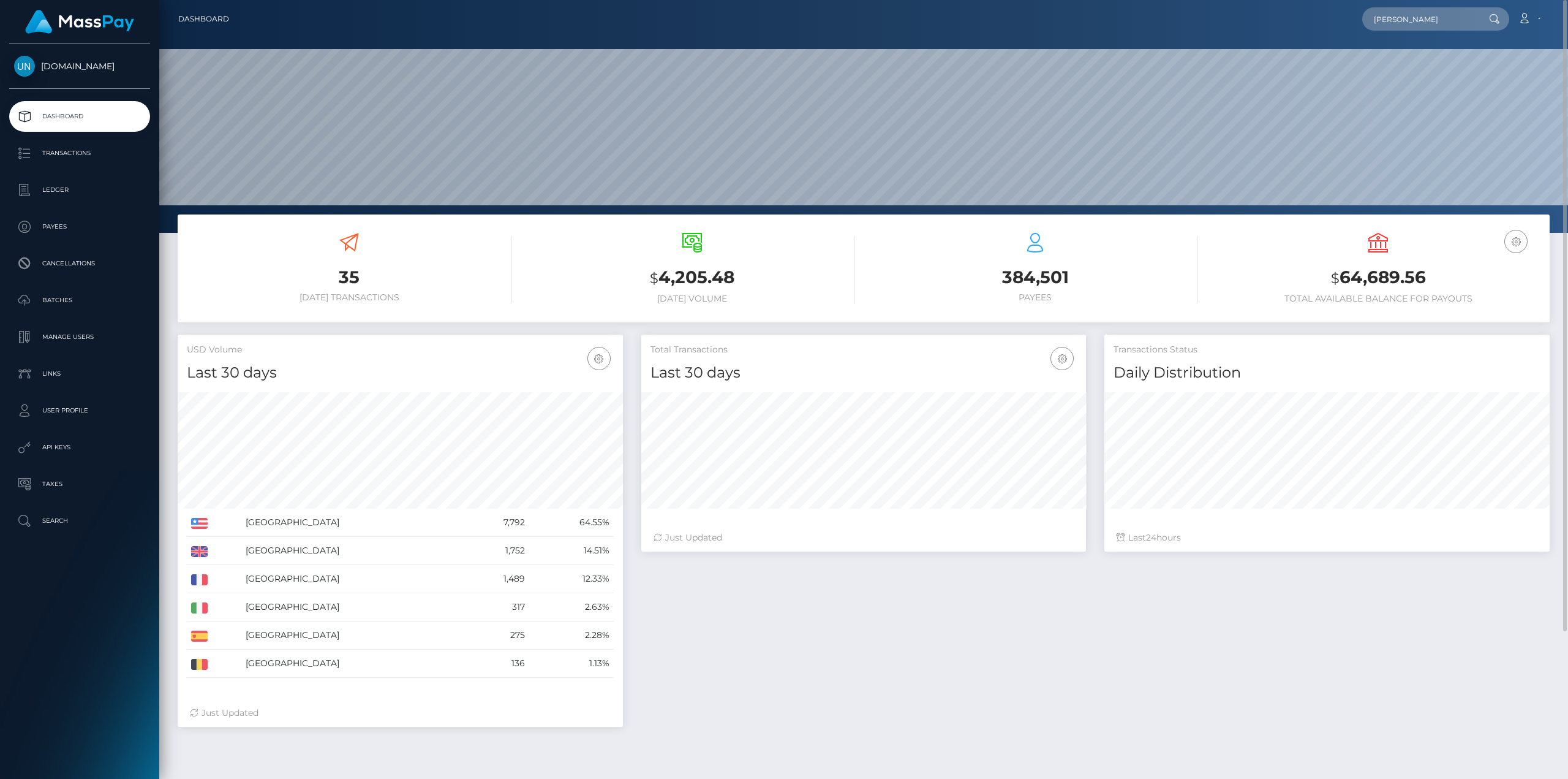
click at [1493, 21] on icon at bounding box center [1494, 19] width 10 height 10
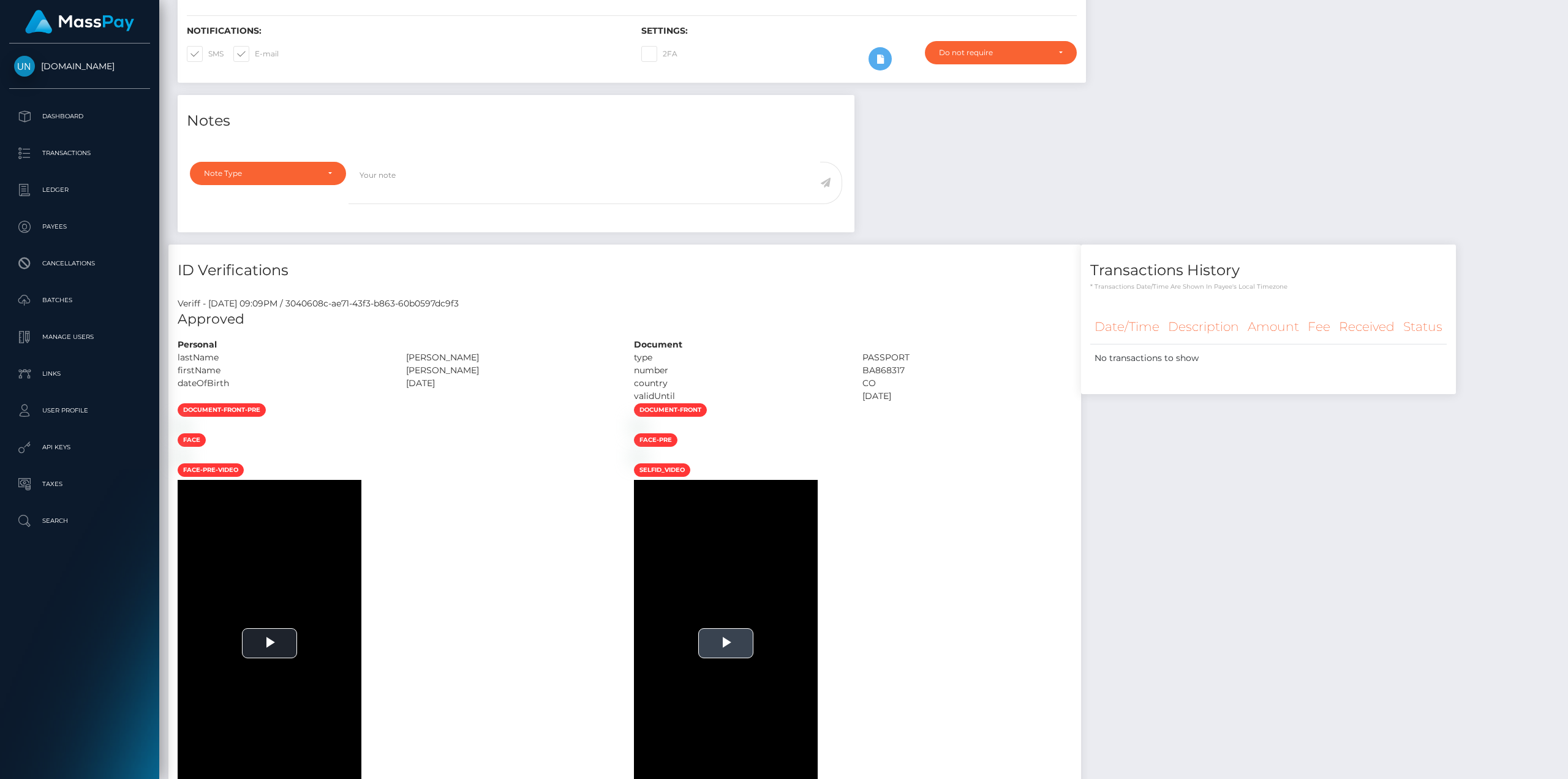
scroll to position [368, 0]
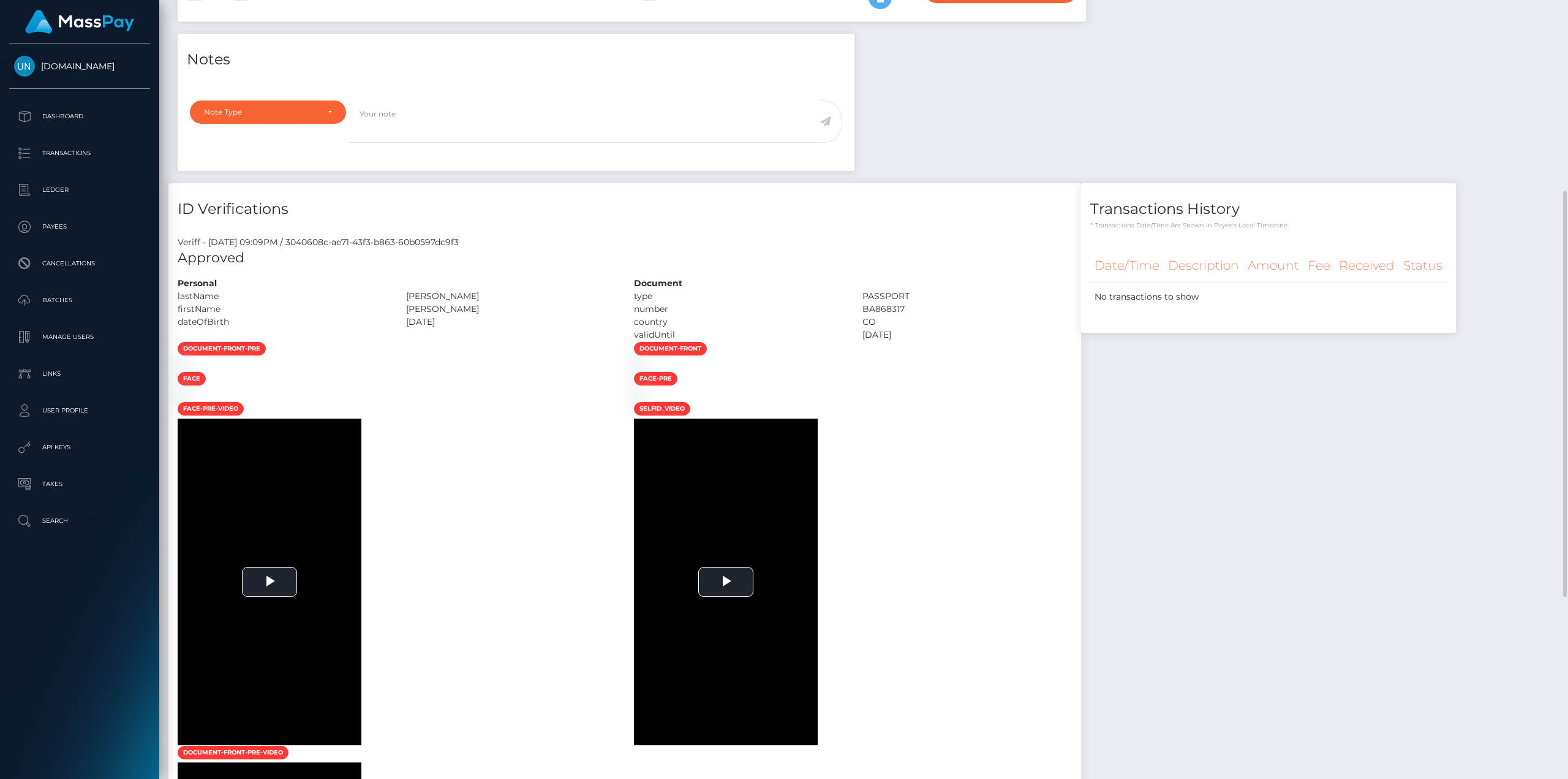
click at [1081, 313] on div "BA868317" at bounding box center [968, 309] width 229 height 13
copy div "BA868317"
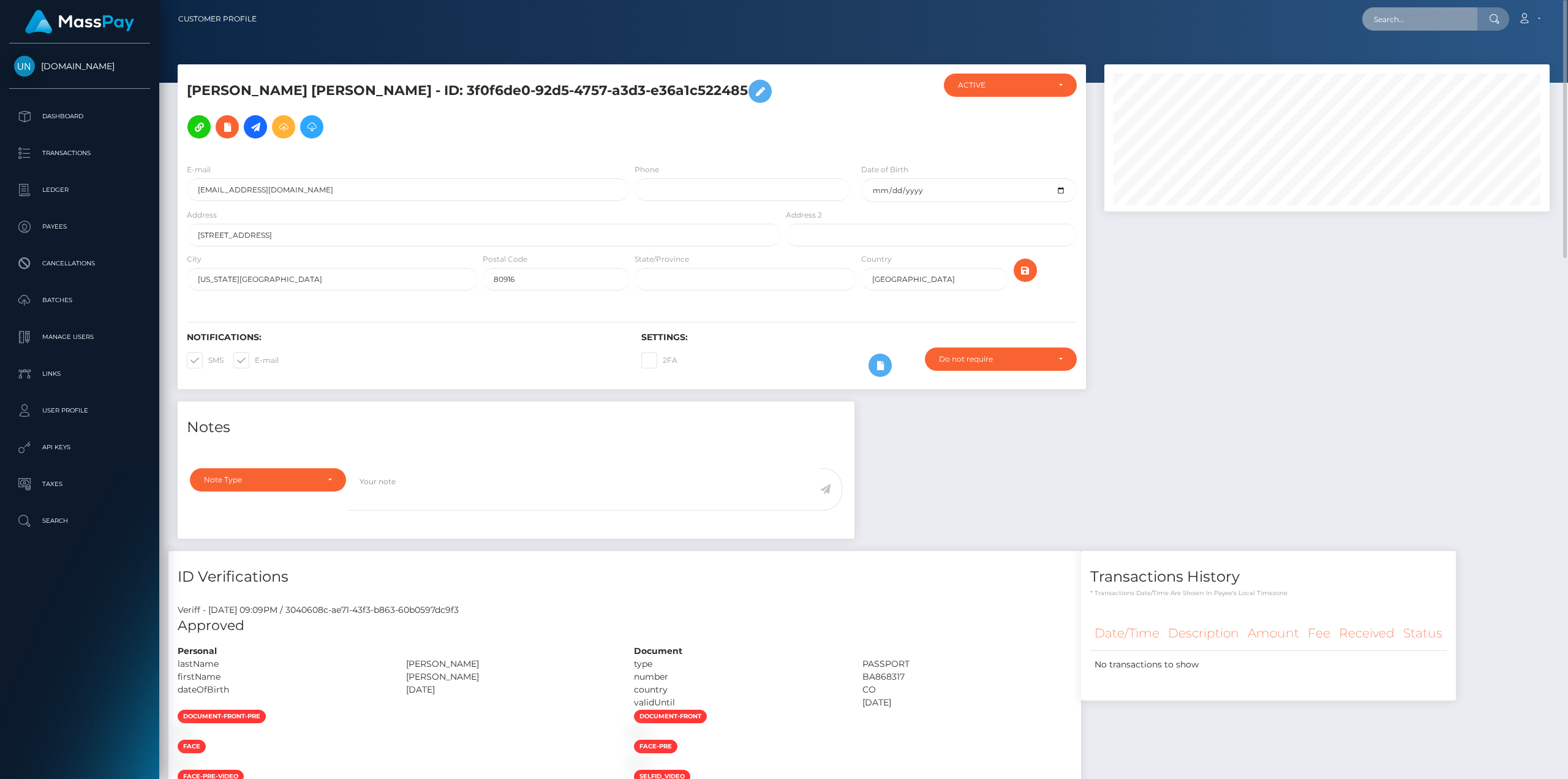
click at [1400, 9] on input "text" at bounding box center [1420, 19] width 115 height 23
paste input "BA868317"
type input "BA868317"
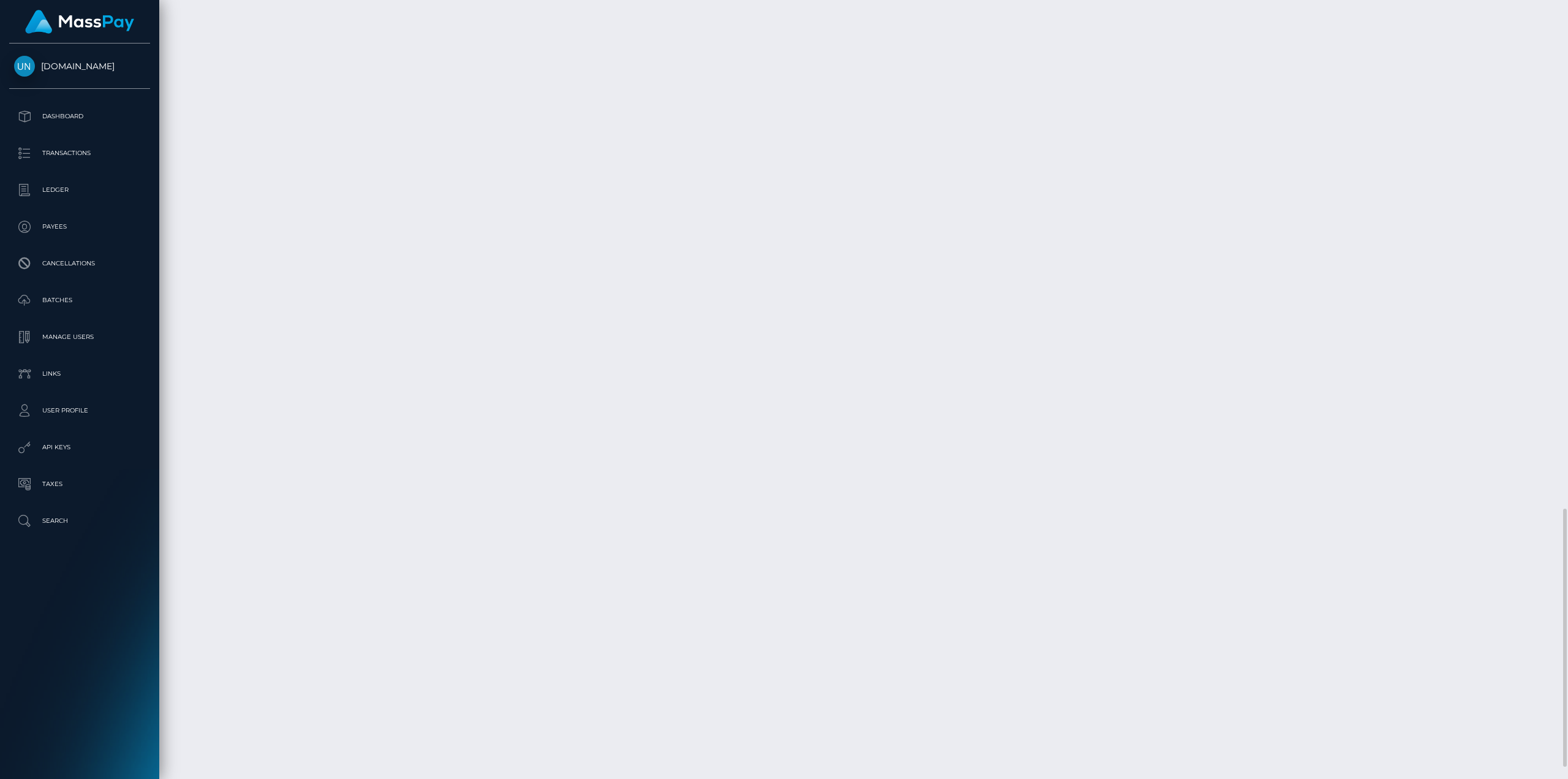
scroll to position [1567, 0]
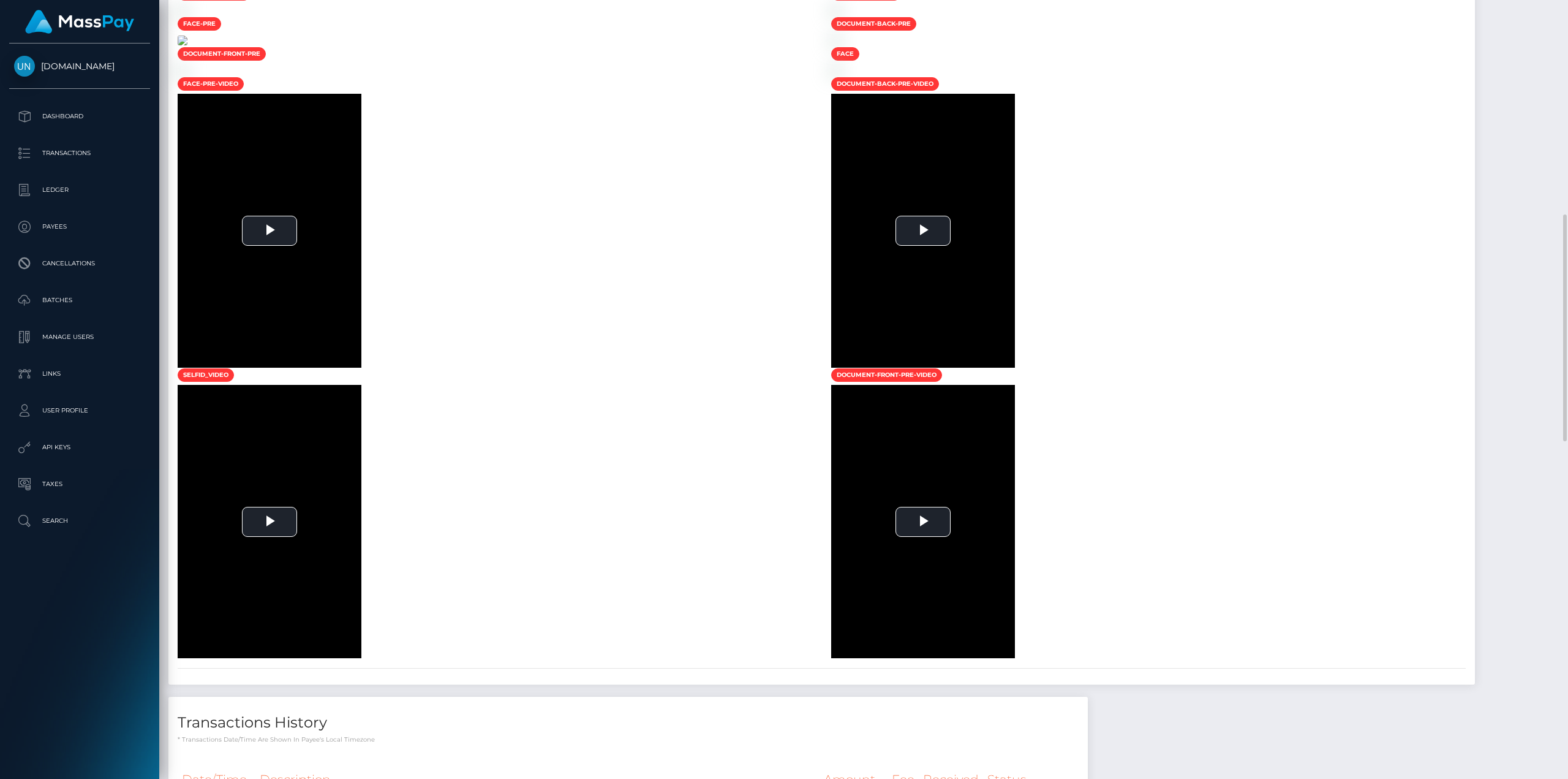
scroll to position [796, 0]
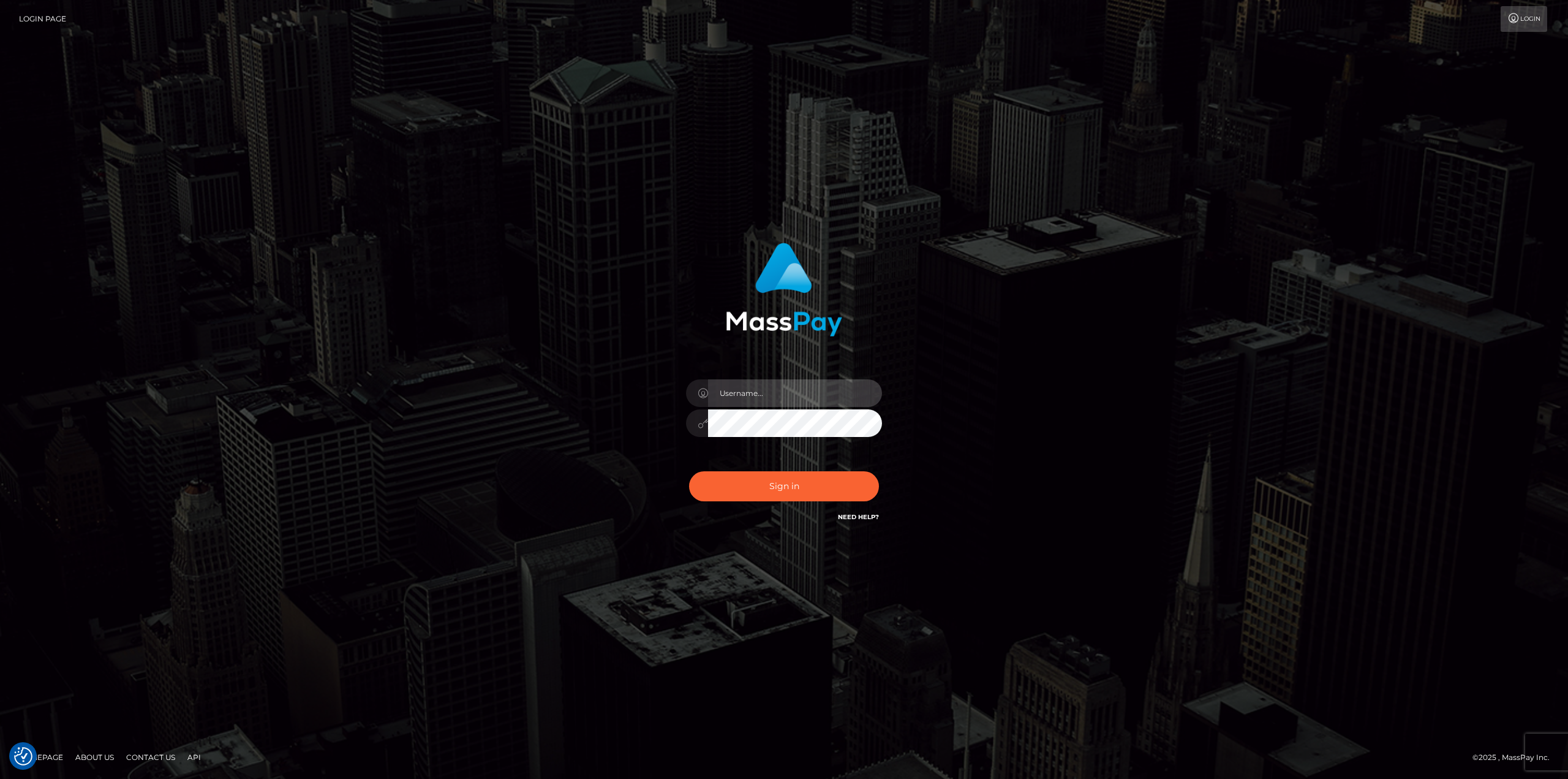
click at [839, 390] on input "text" at bounding box center [795, 392] width 174 height 27
type input "[PERSON_NAME]"
click at [689, 471] on button "Sign in" at bounding box center [784, 486] width 190 height 30
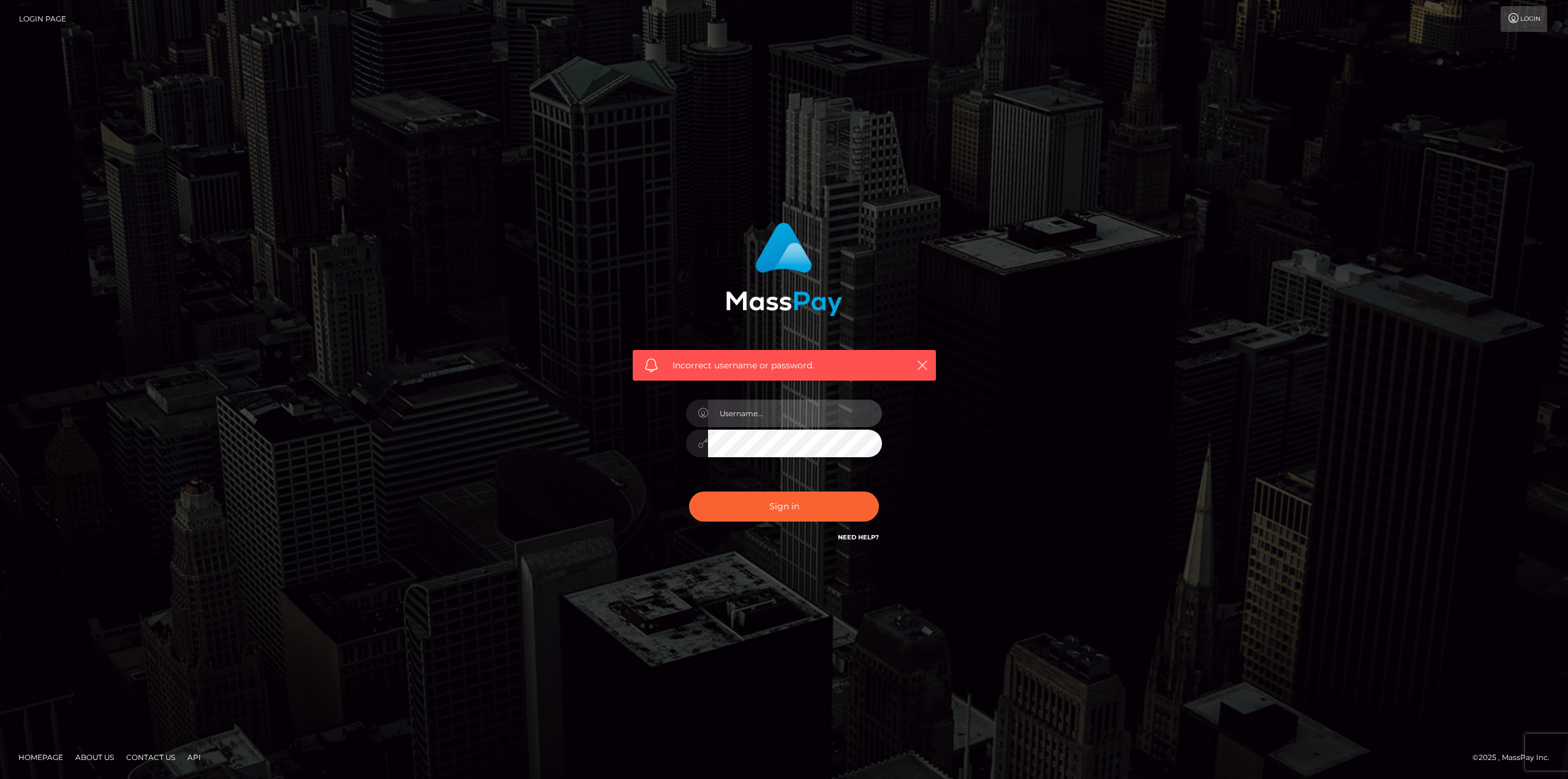
click at [770, 415] on input "text" at bounding box center [795, 413] width 174 height 27
type input "[PERSON_NAME]"
click at [796, 507] on button "Sign in" at bounding box center [784, 506] width 190 height 30
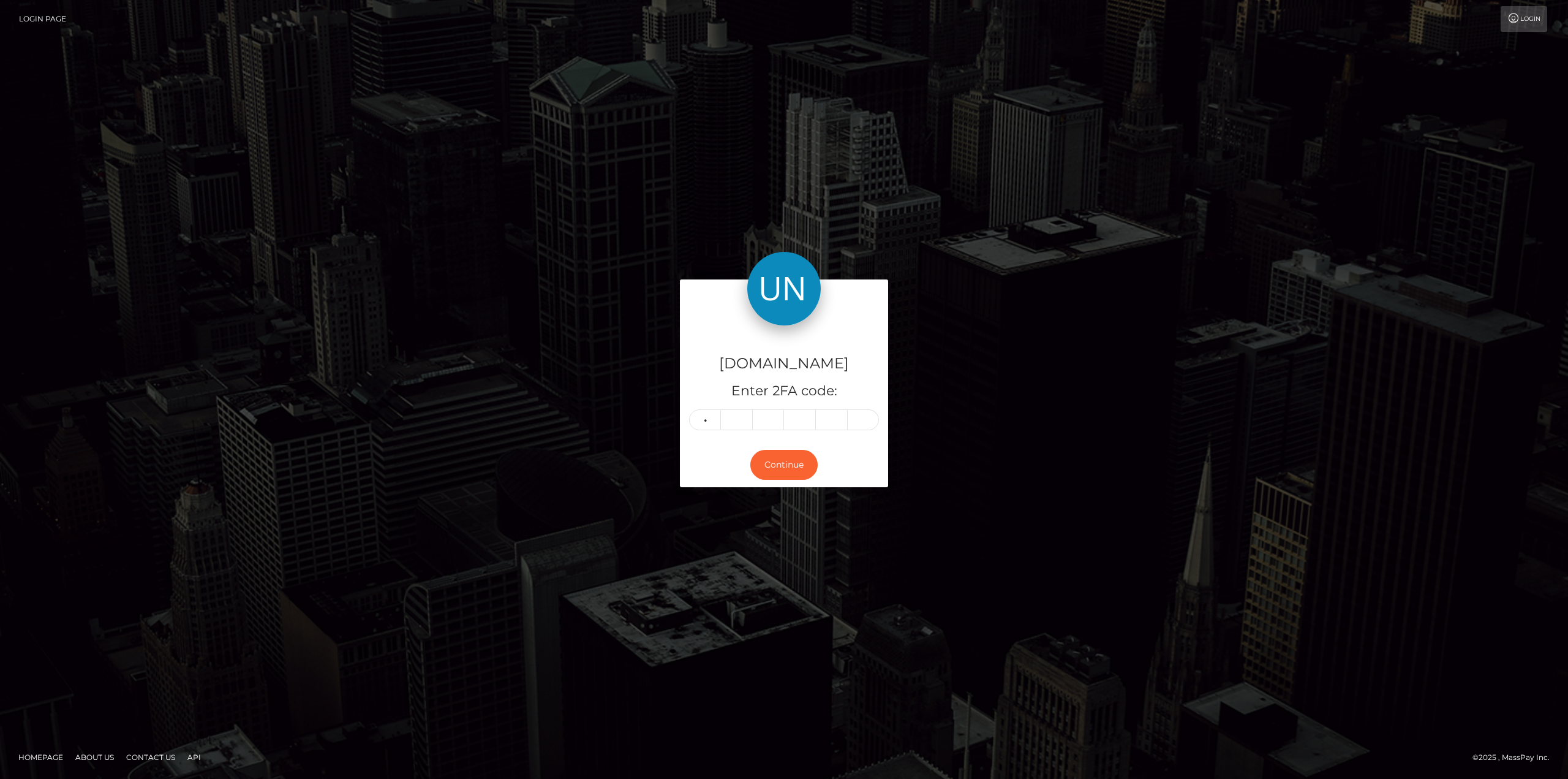
type input "5"
type input "2"
type input "6"
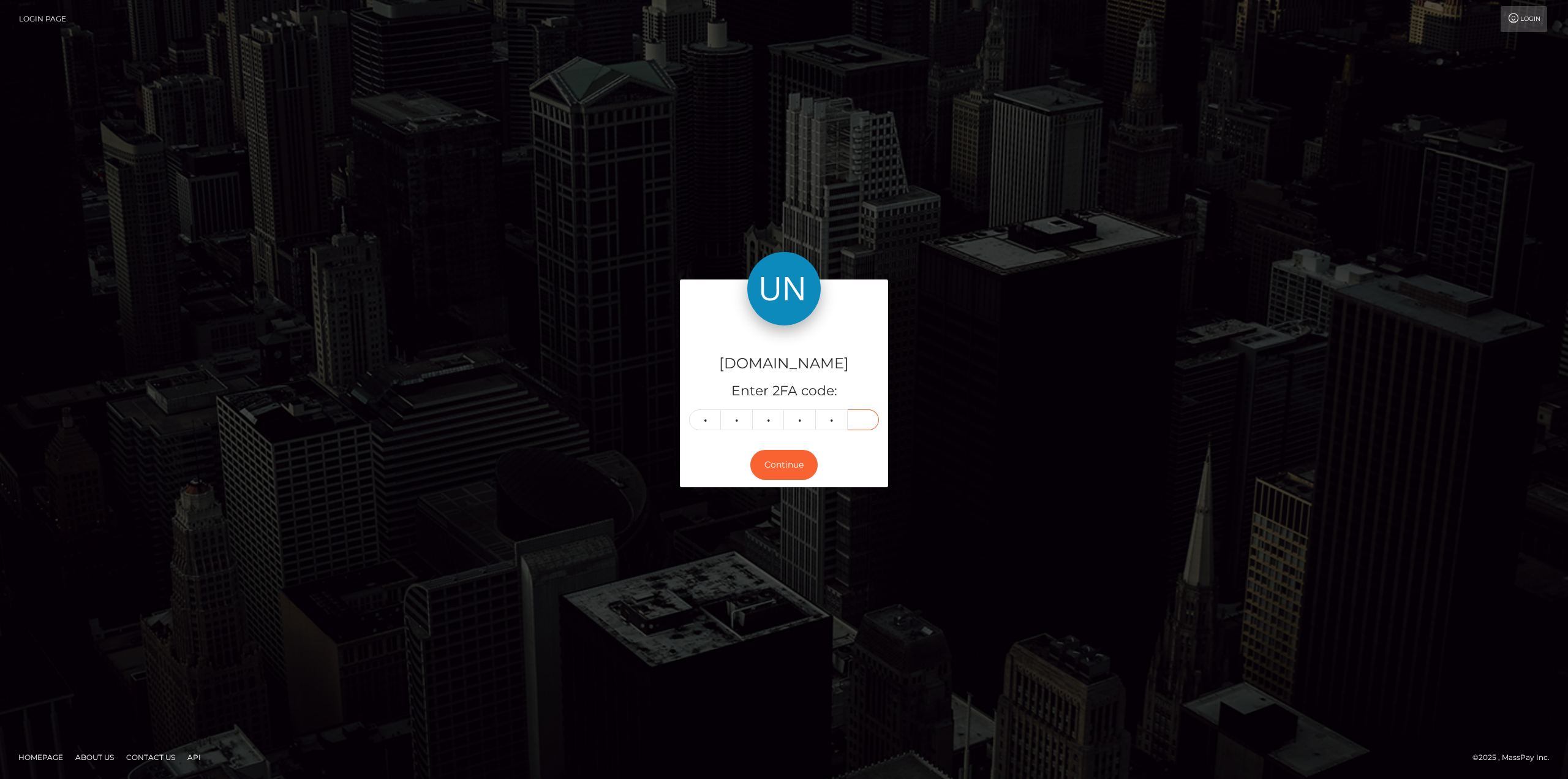
type input "7"
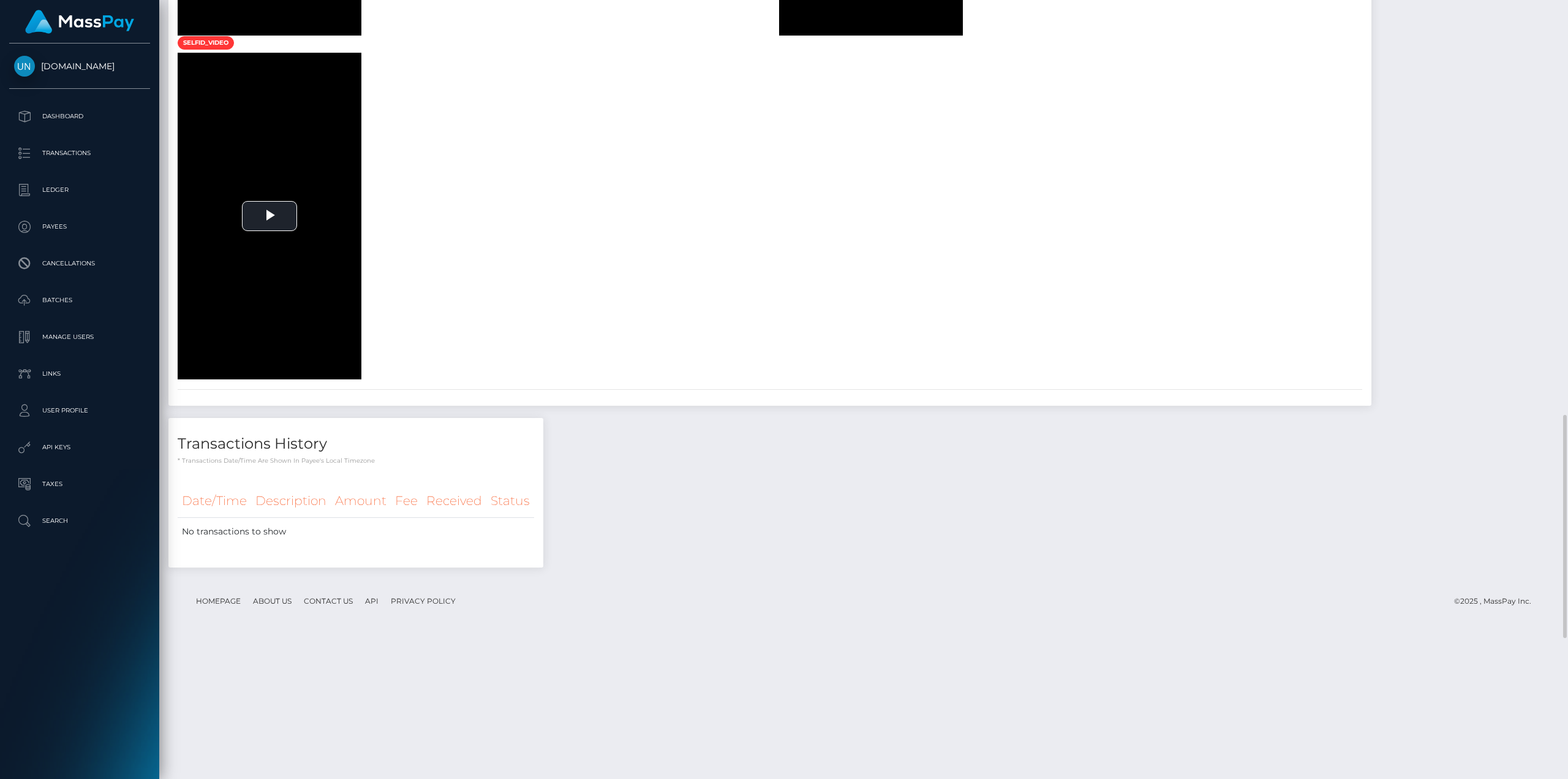
scroll to position [1448, 0]
